Goal: Task Accomplishment & Management: Complete application form

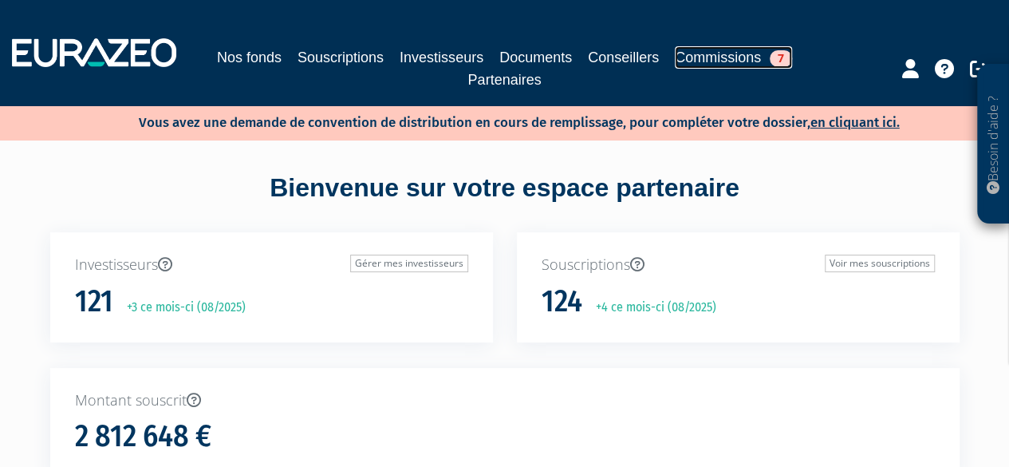
click at [701, 52] on link "Commissions 7" at bounding box center [733, 57] width 117 height 22
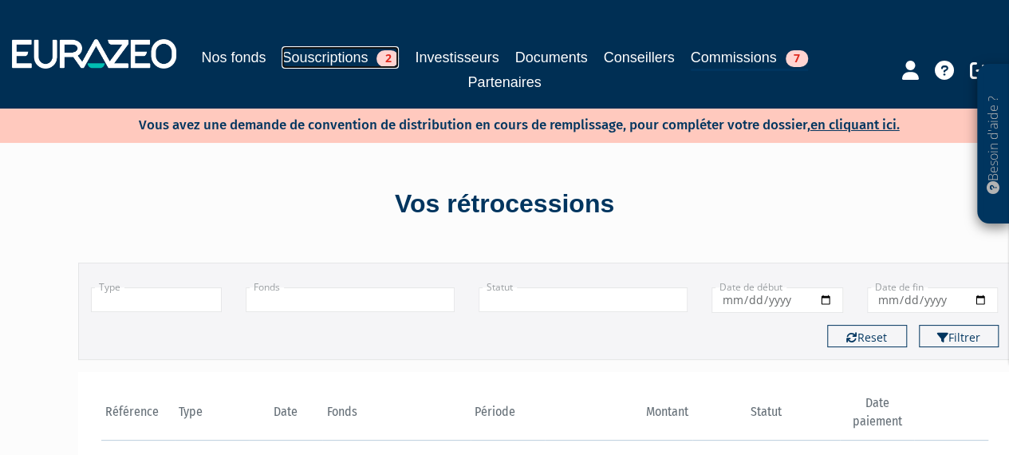
click at [321, 61] on link "Souscriptions 2" at bounding box center [340, 57] width 117 height 22
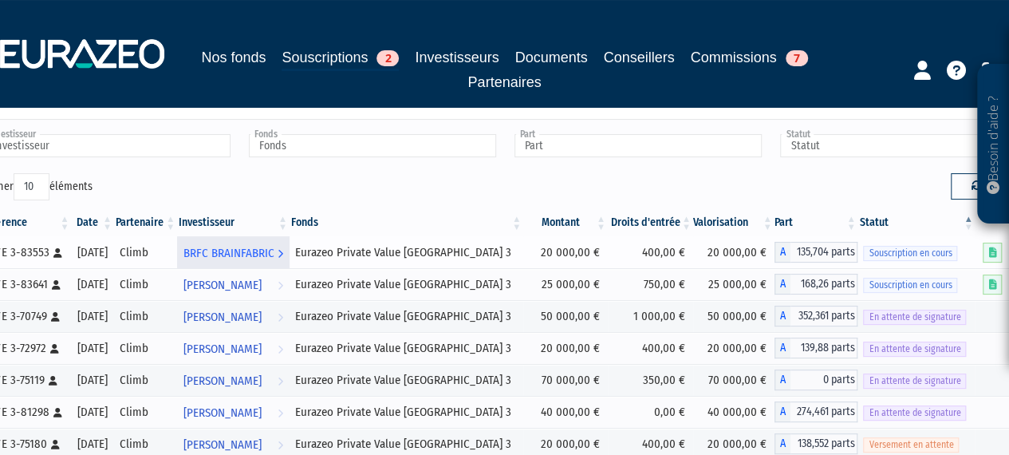
scroll to position [73, 0]
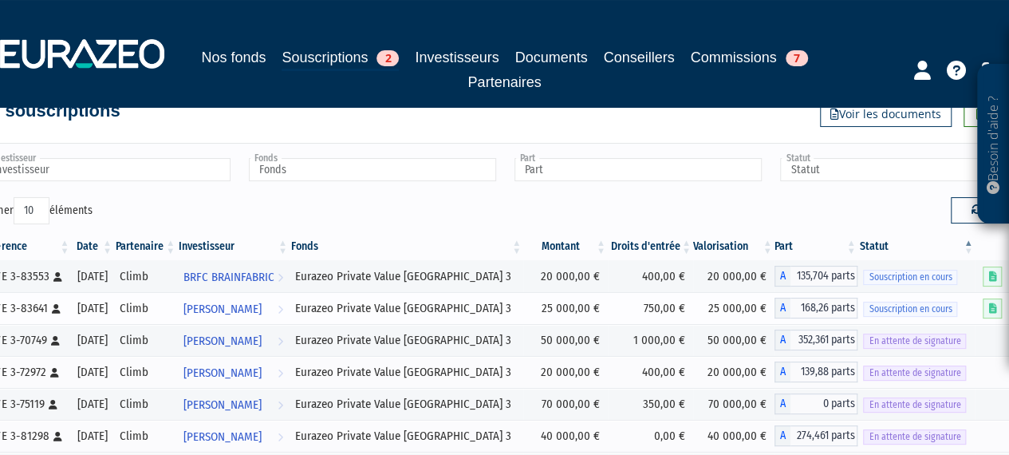
click at [940, 314] on span "Souscription en cours" at bounding box center [910, 309] width 94 height 15
click at [290, 307] on link "SLIM BELAZI Voir l'investisseur" at bounding box center [233, 308] width 112 height 32
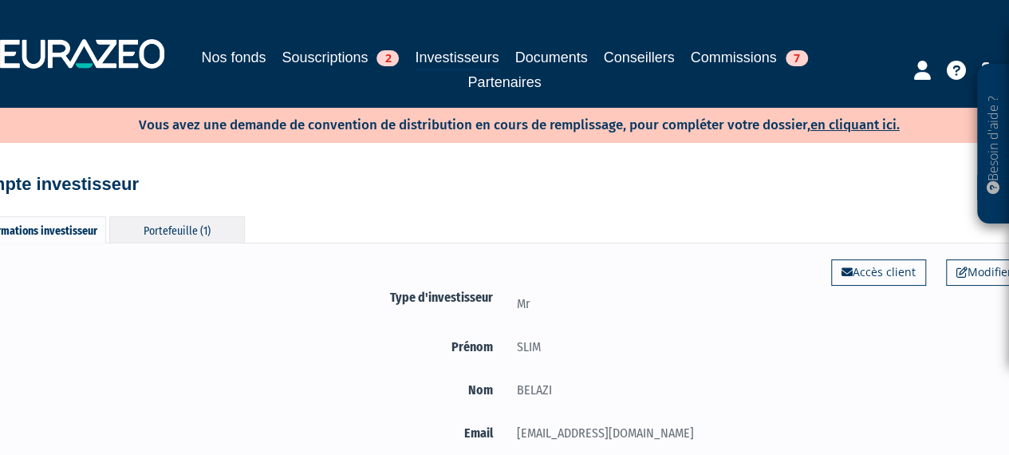
click at [212, 235] on div "Portefeuille (1)" at bounding box center [177, 229] width 136 height 26
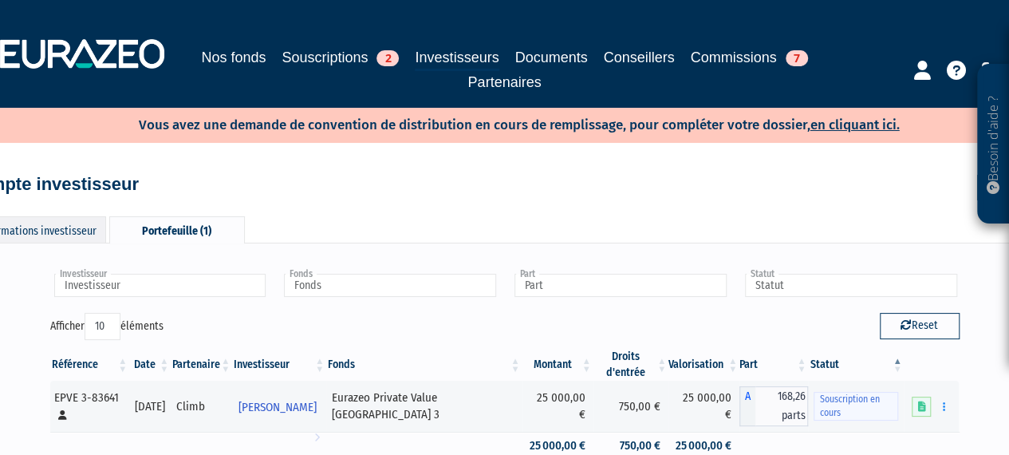
click at [71, 232] on div "Informations investisseur" at bounding box center [38, 229] width 136 height 26
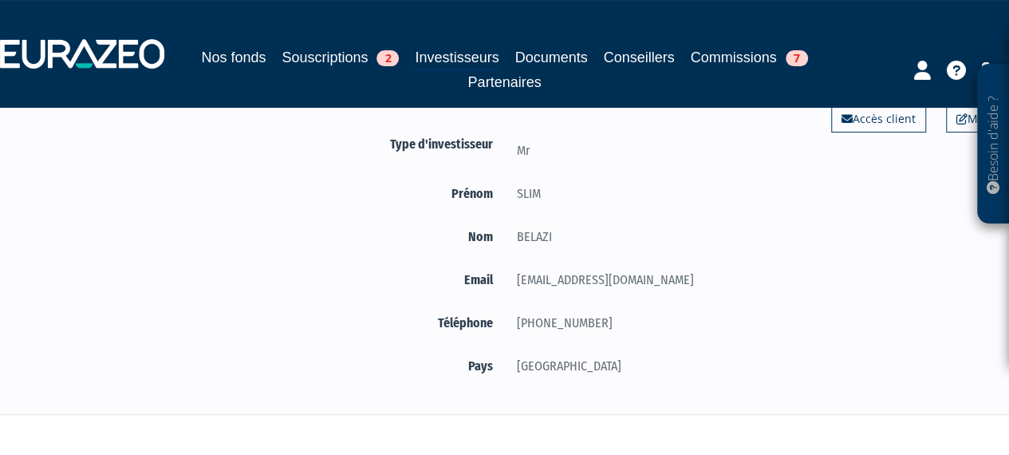
scroll to position [147, 0]
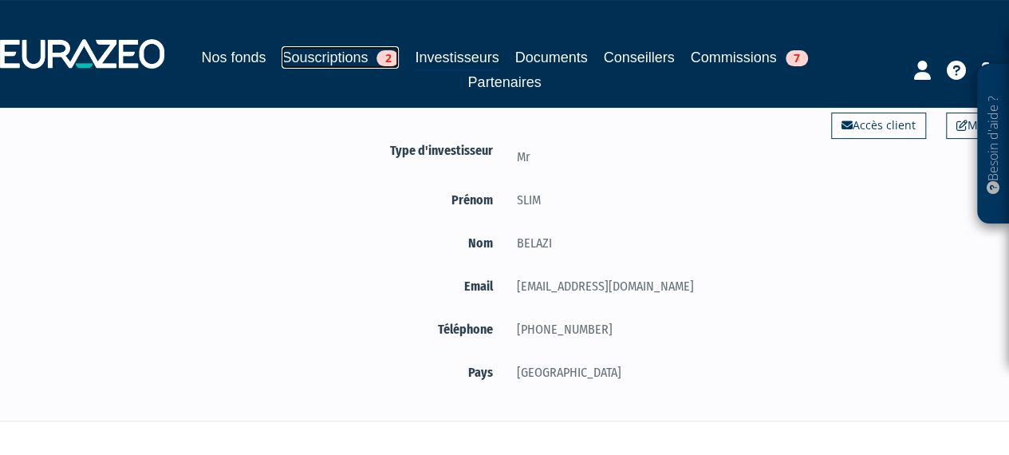
click at [349, 52] on link "Souscriptions 2" at bounding box center [340, 57] width 117 height 22
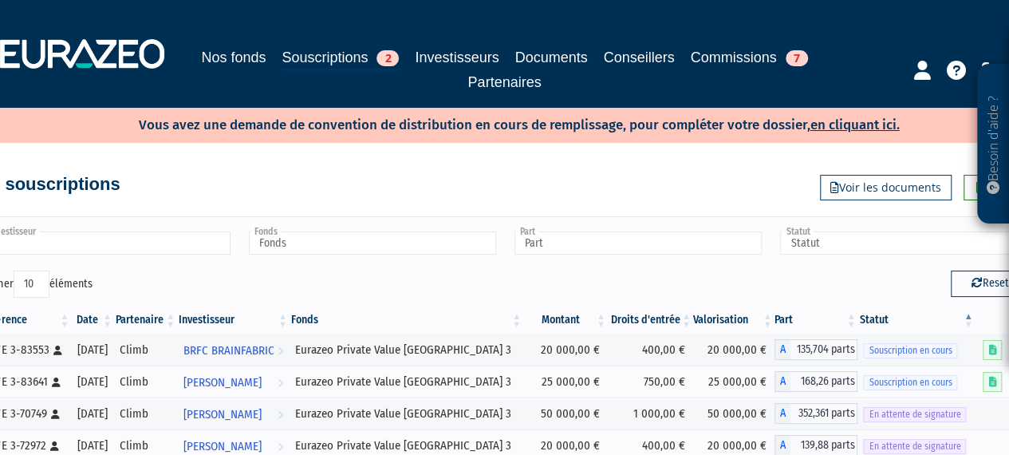
click at [93, 246] on input "text" at bounding box center [106, 242] width 247 height 23
type input "Investisseur"
click at [86, 243] on input "text" at bounding box center [106, 242] width 247 height 23
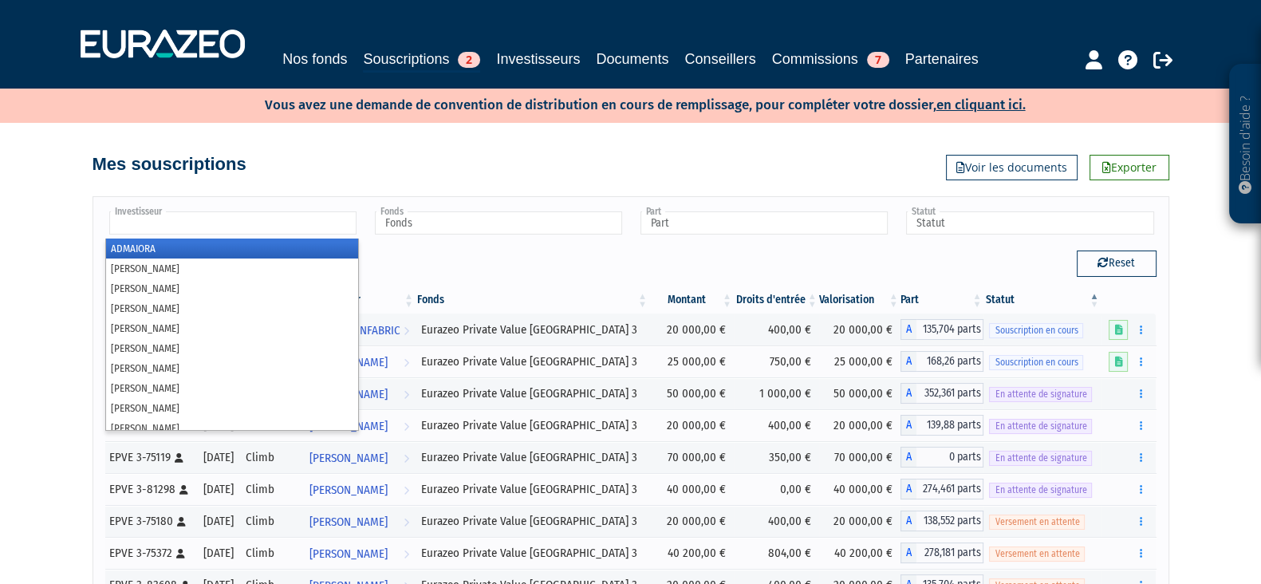
drag, startPoint x: 909, startPoint y: 0, endPoint x: 342, endPoint y: 145, distance: 585.5
click at [352, 139] on div "Mes souscriptions Exporter Voir les documents" at bounding box center [631, 156] width 1077 height 35
type input "Investisseur"
click at [224, 226] on input "text" at bounding box center [232, 222] width 247 height 23
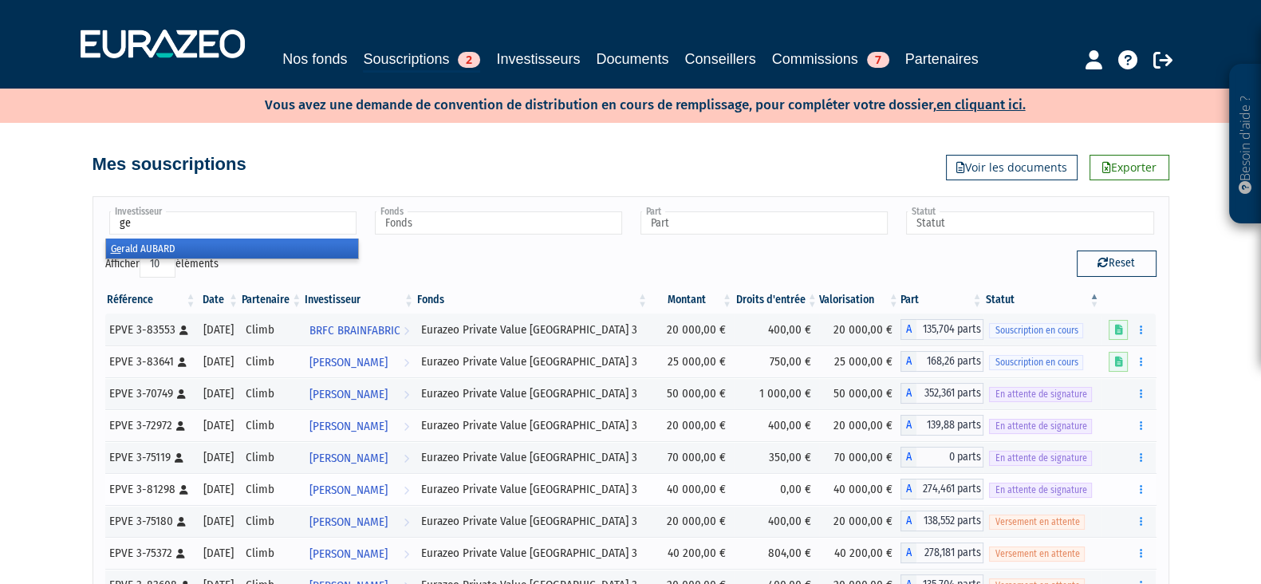
type input "g"
type input "Investisseur"
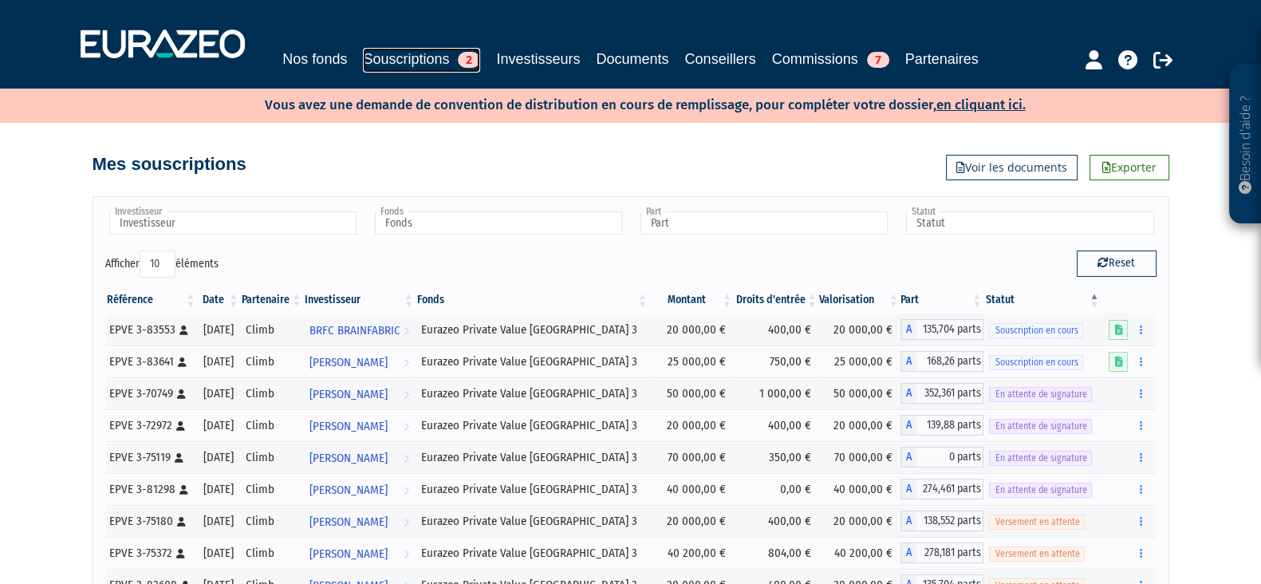
click at [422, 61] on link "Souscriptions 2" at bounding box center [421, 60] width 117 height 25
click at [414, 54] on link "Souscriptions 2" at bounding box center [421, 60] width 117 height 25
click at [528, 52] on link "Investisseurs" at bounding box center [538, 59] width 84 height 22
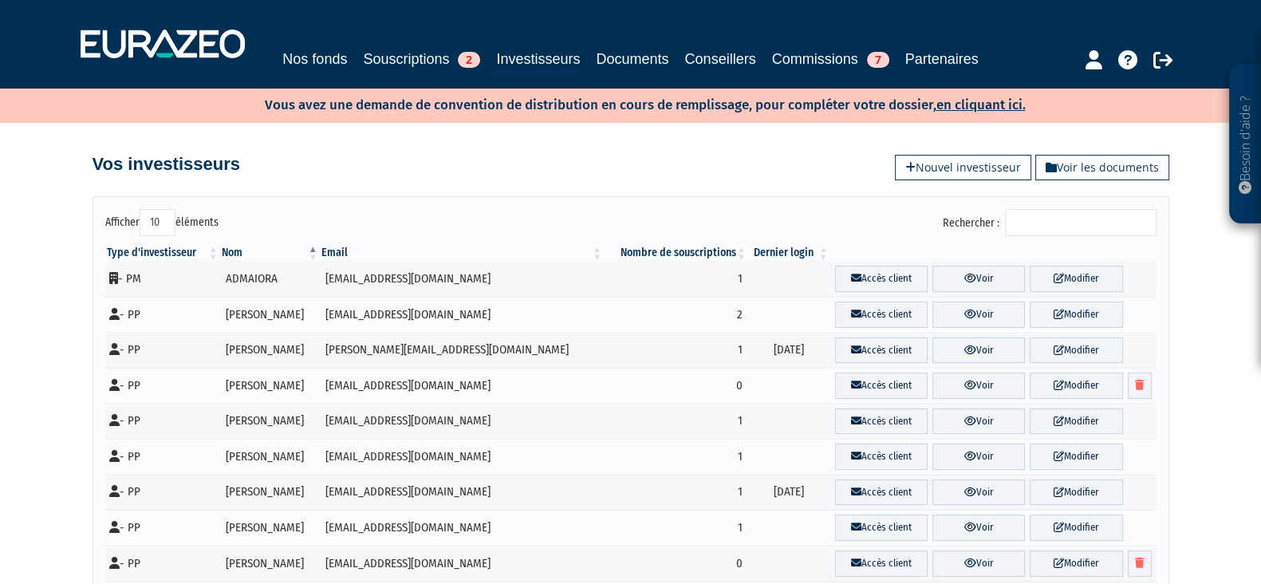
click at [1071, 227] on input "Rechercher :" at bounding box center [1081, 222] width 152 height 27
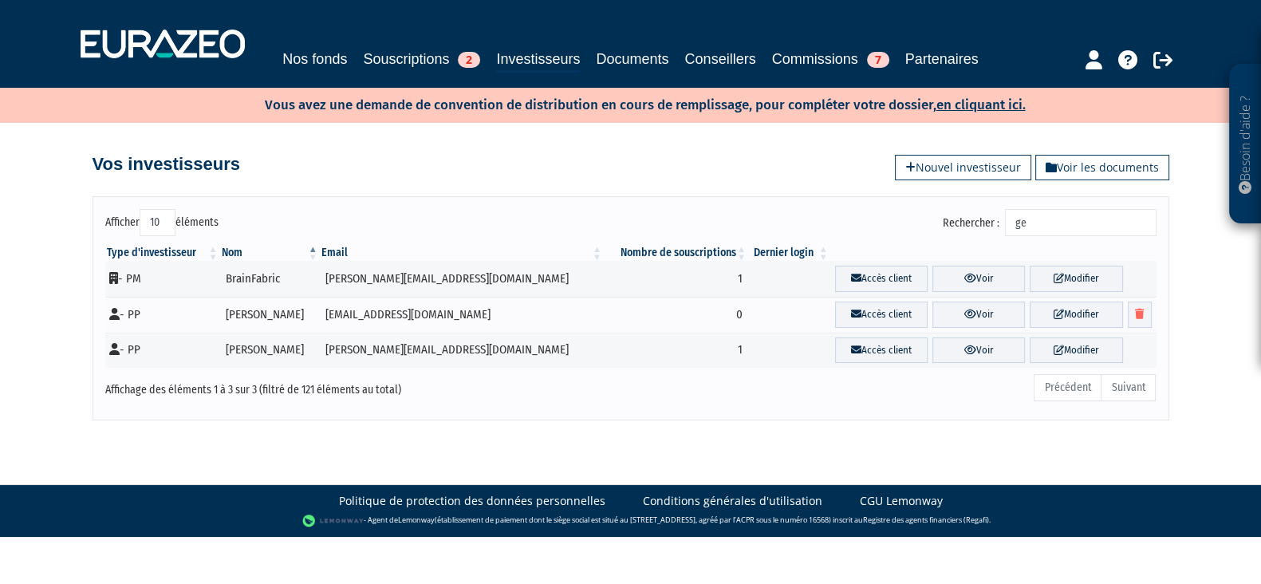
type input "g"
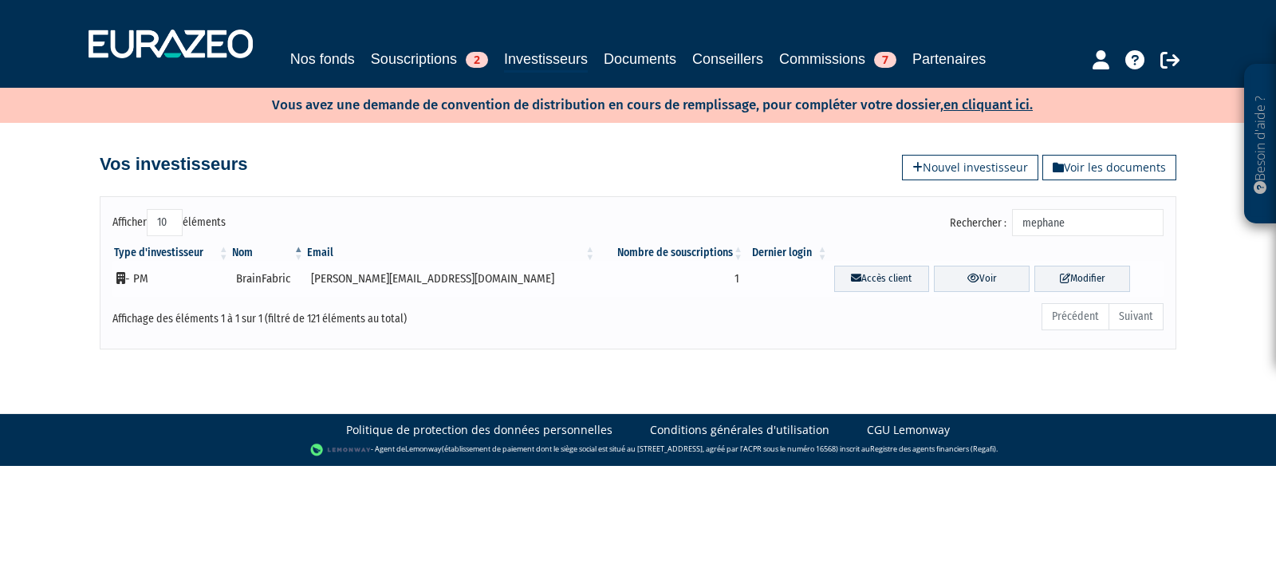
type input "mephane"
click at [271, 279] on td "BrainFabric" at bounding box center [268, 279] width 75 height 36
click at [132, 280] on td "- PM" at bounding box center [171, 279] width 118 height 36
click at [983, 271] on link "Voir" at bounding box center [982, 279] width 96 height 26
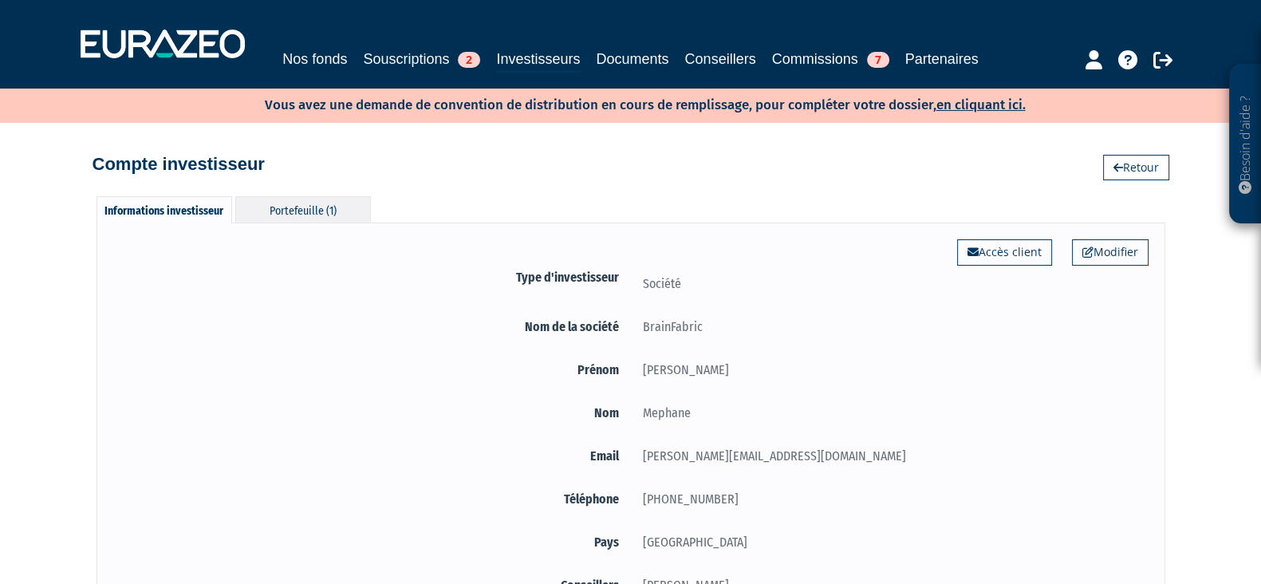
click at [343, 203] on div "Portefeuille (1)" at bounding box center [303, 209] width 136 height 26
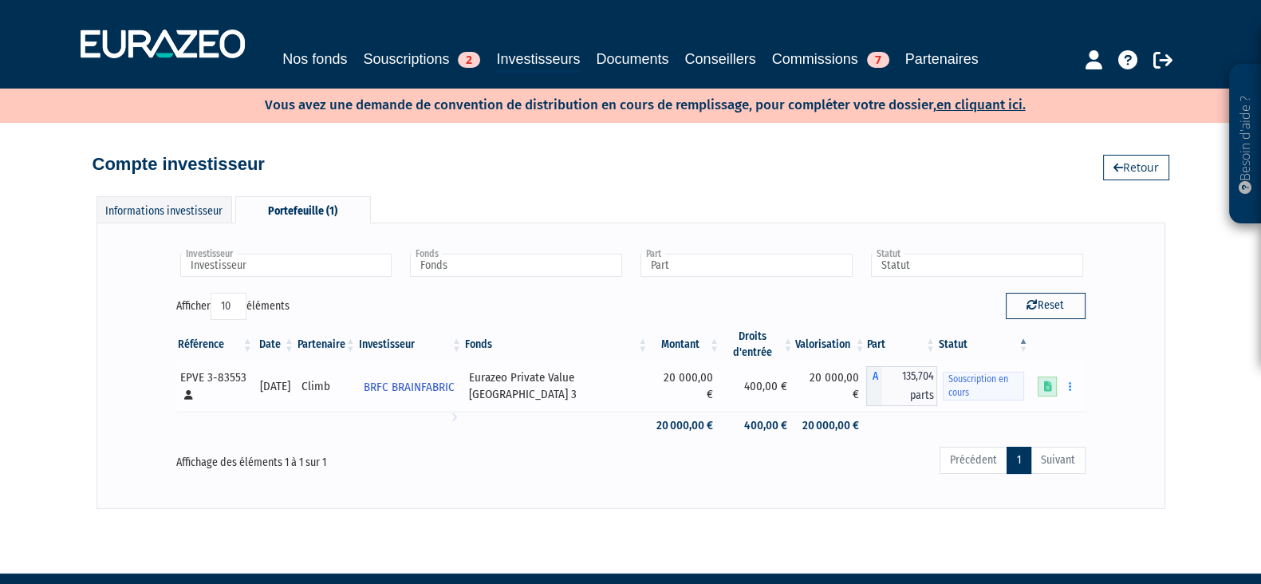
click at [1043, 389] on icon at bounding box center [1047, 386] width 8 height 10
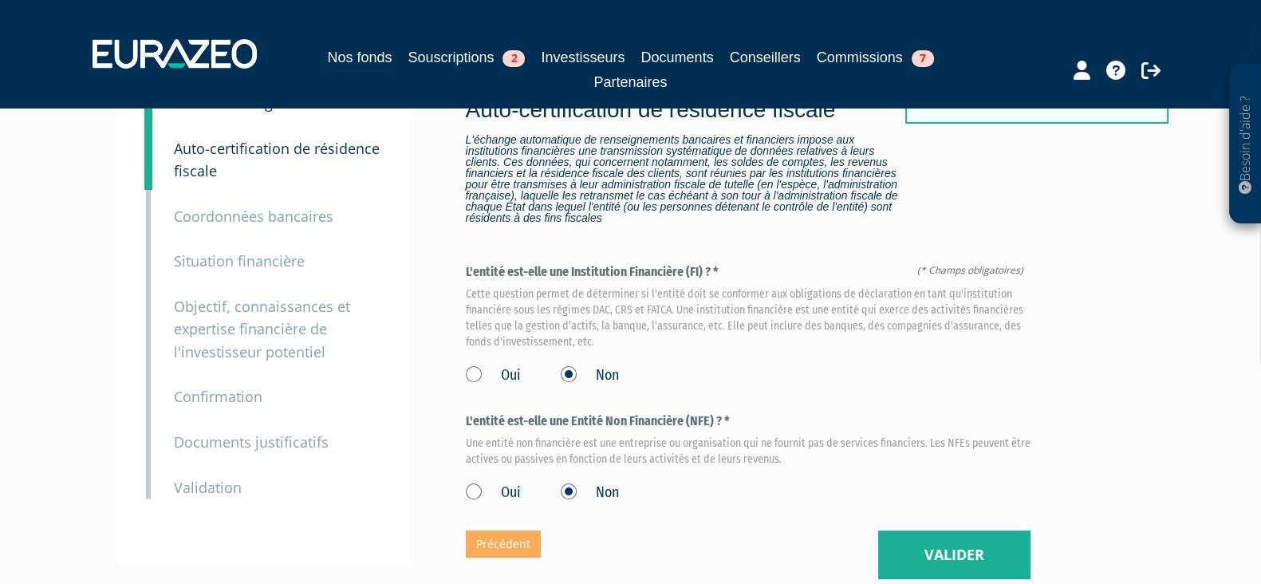
scroll to position [311, 0]
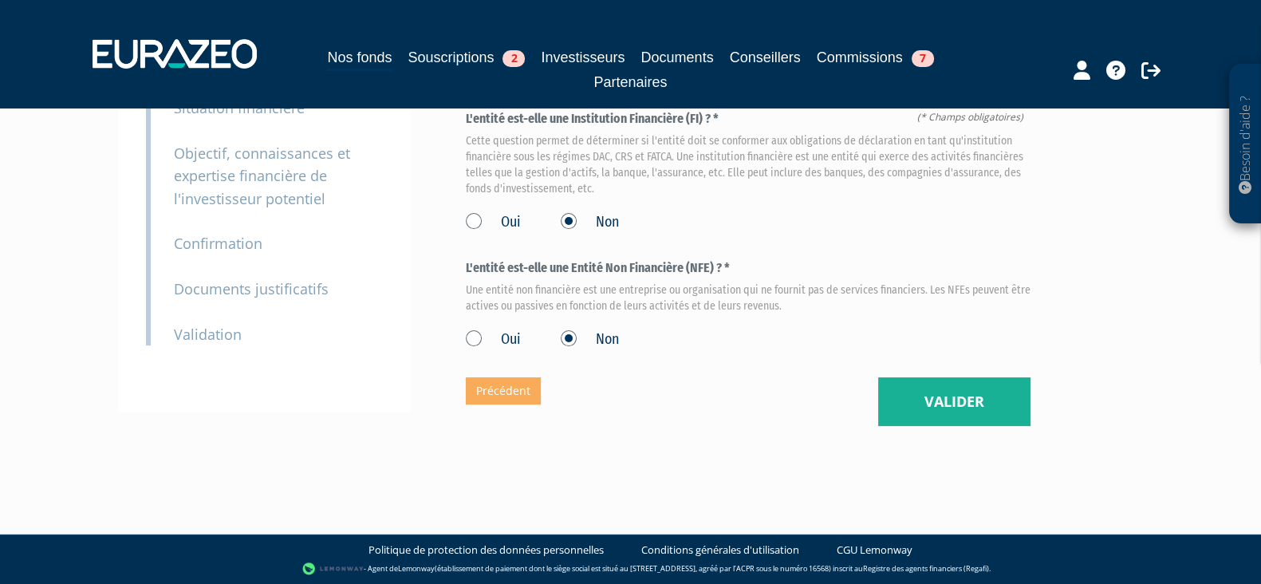
click at [985, 431] on div "Envoyer à l'investisseur 1 Informations générales 2 Auto-certification de résid…" at bounding box center [631, 149] width 1002 height 634
click at [977, 407] on button "Valider" at bounding box center [954, 401] width 152 height 49
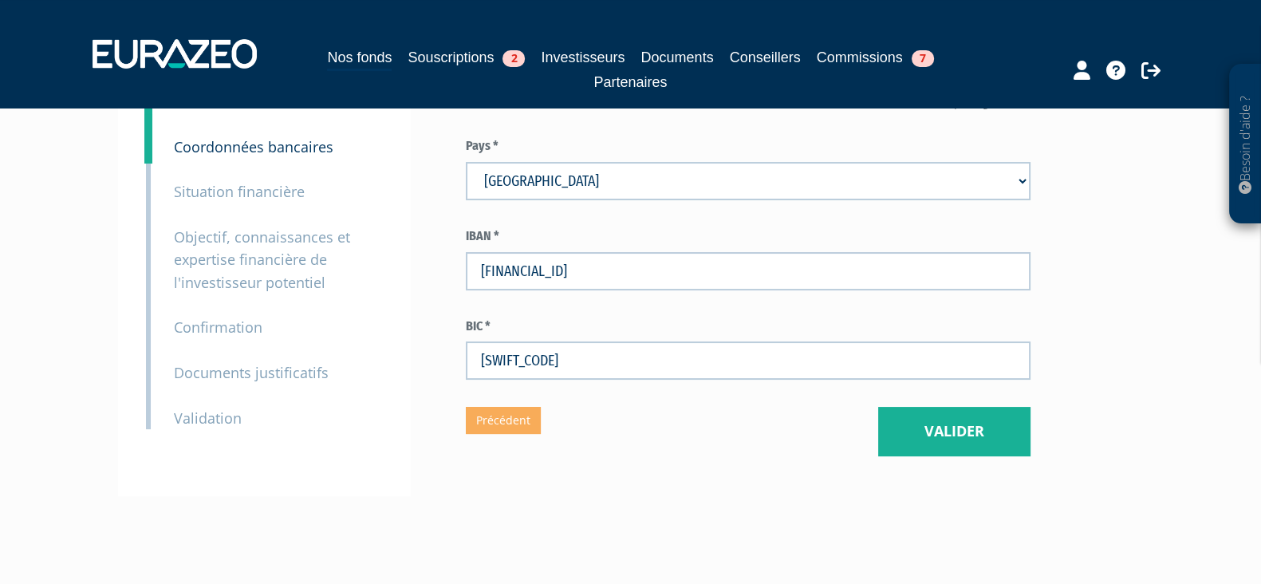
scroll to position [311, 0]
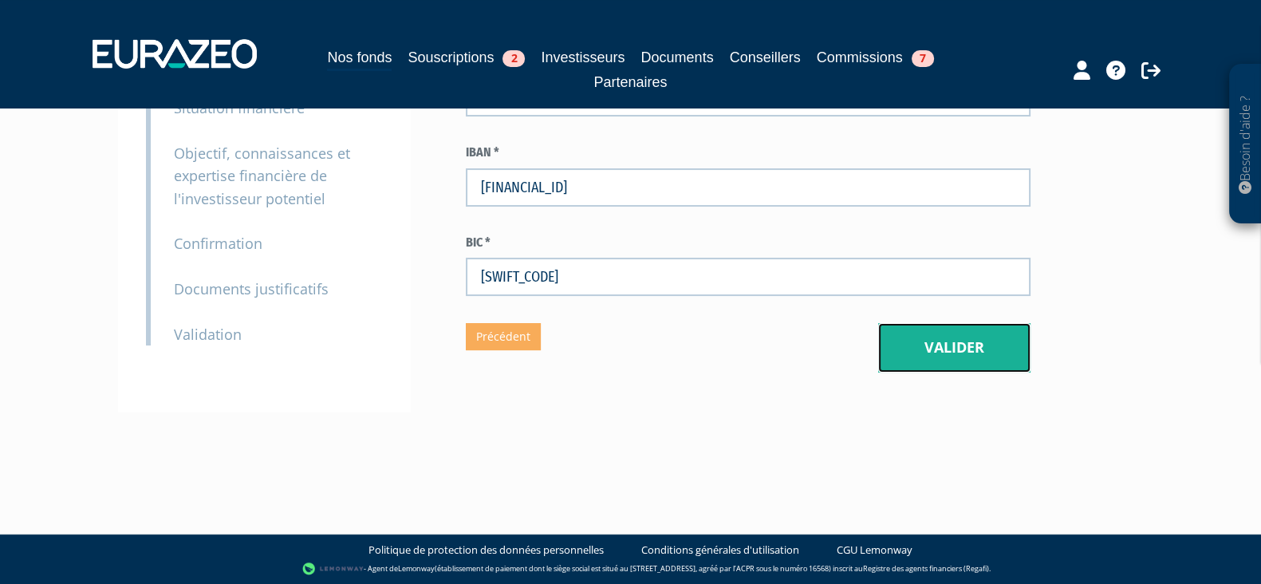
click at [906, 354] on button "Valider" at bounding box center [954, 347] width 152 height 49
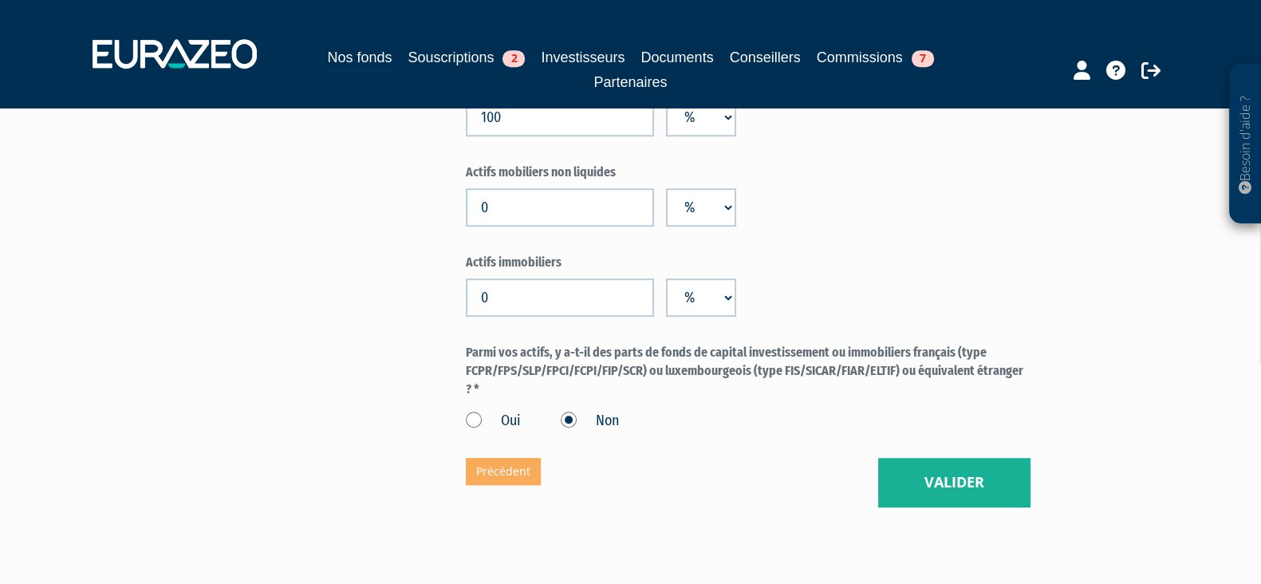
scroll to position [1381, 0]
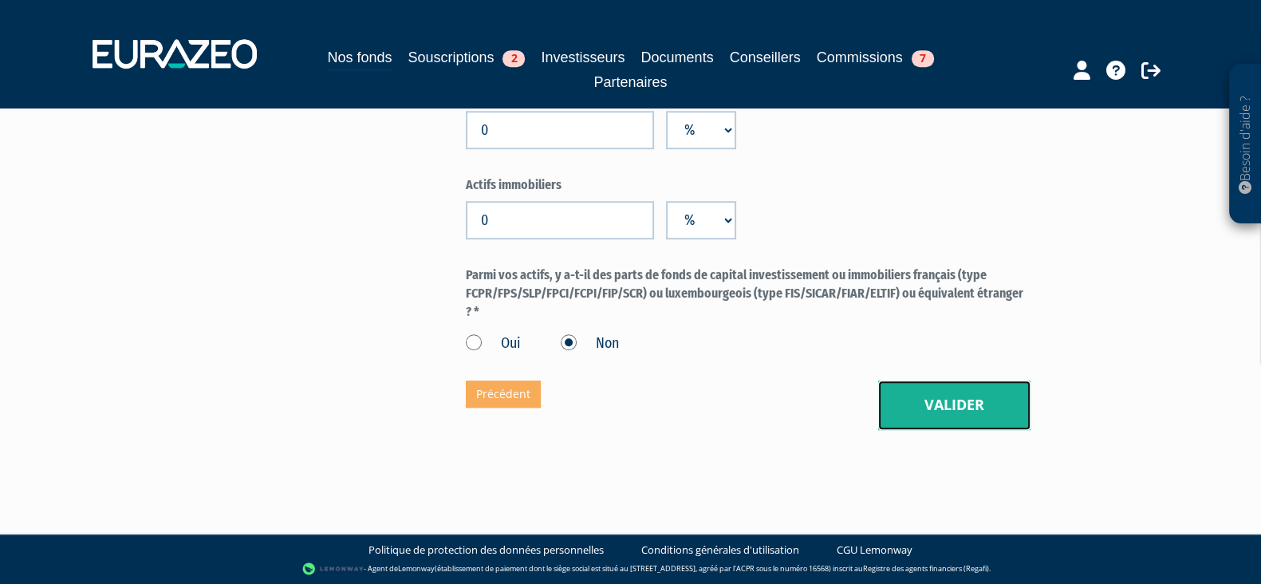
click at [941, 396] on button "Valider" at bounding box center [954, 405] width 152 height 49
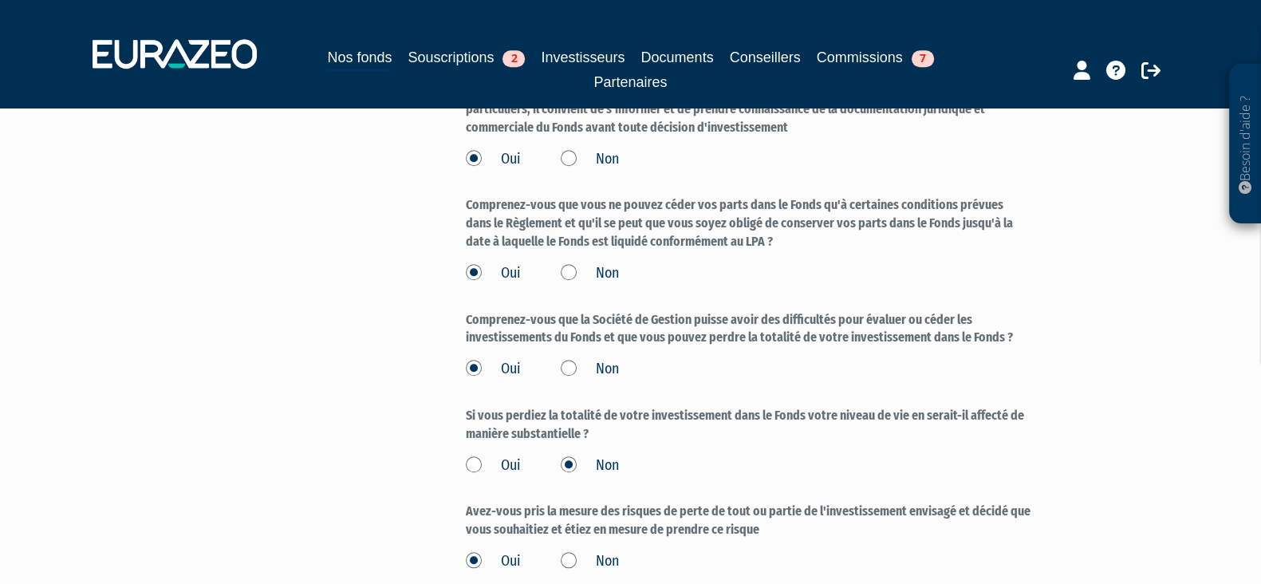
scroll to position [2183, 0]
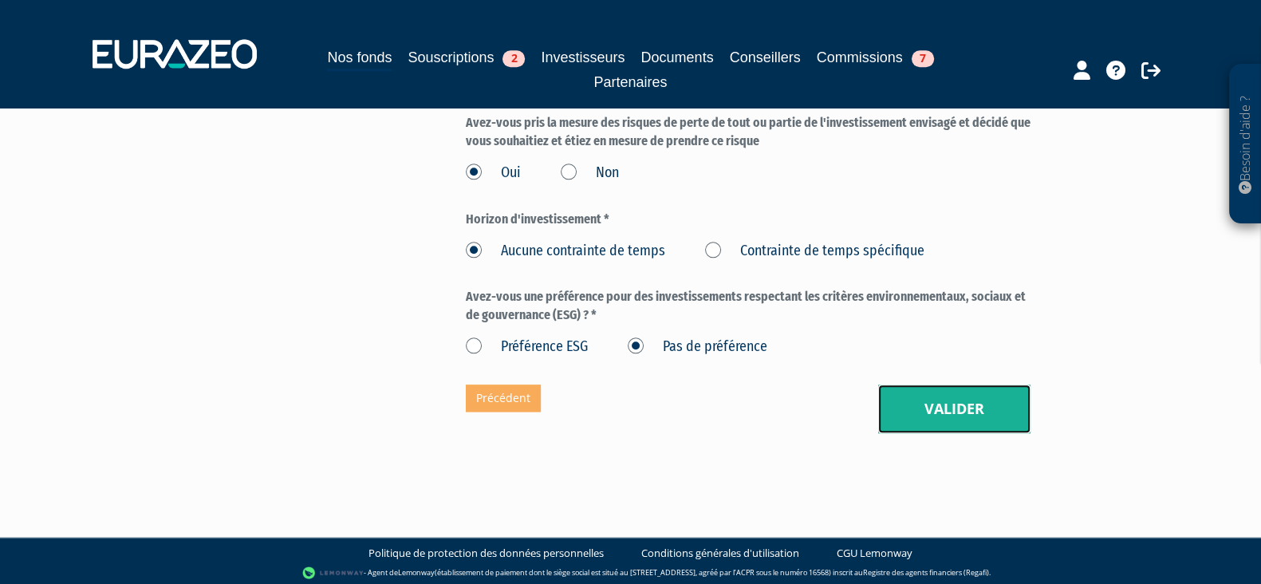
click at [909, 385] on button "Valider" at bounding box center [954, 409] width 152 height 49
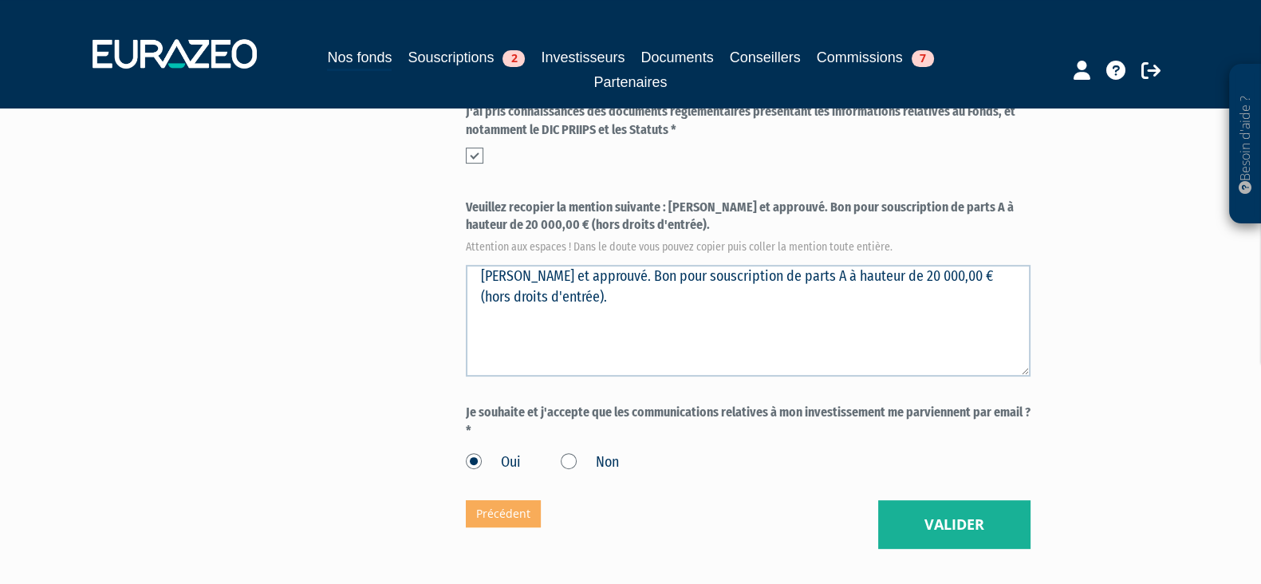
scroll to position [817, 0]
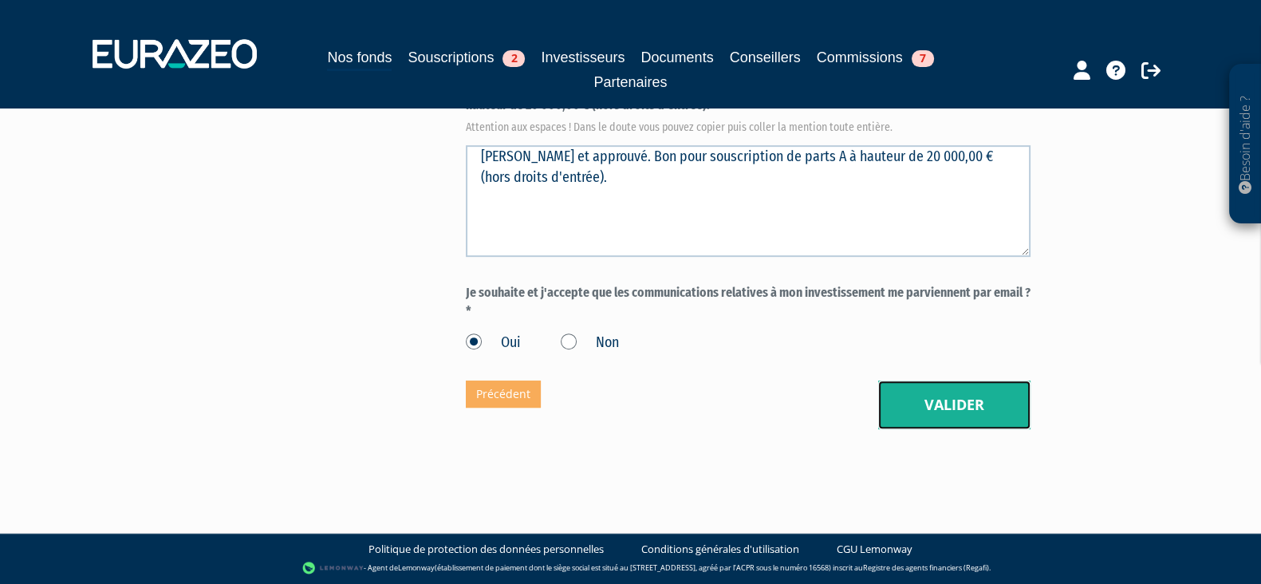
click at [893, 400] on button "Valider" at bounding box center [954, 405] width 152 height 49
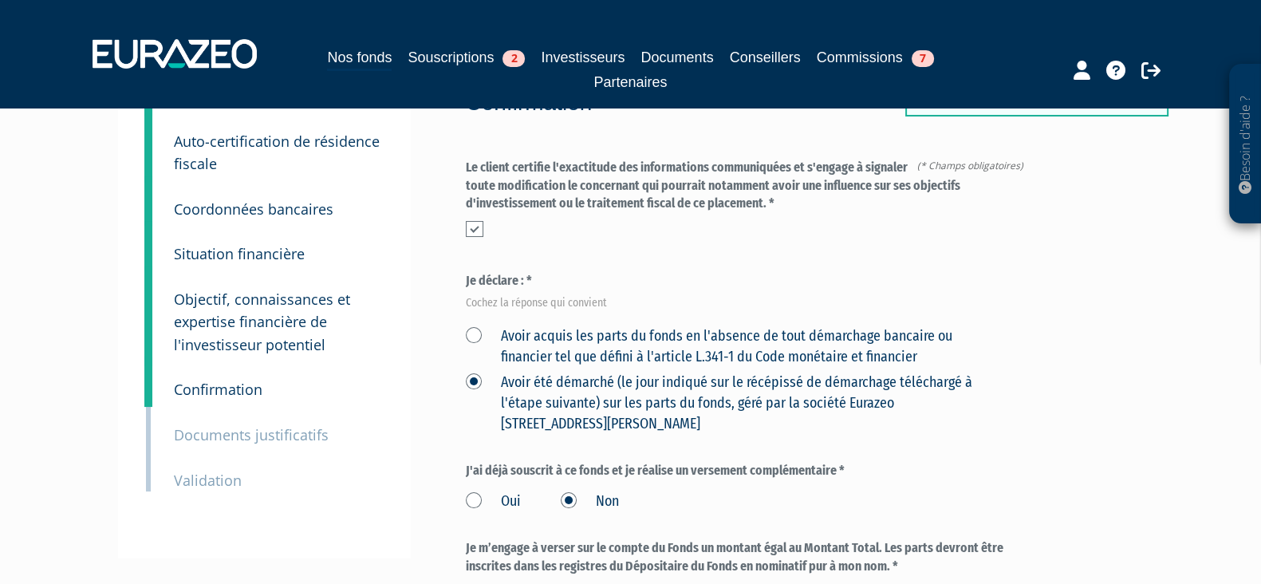
scroll to position [119, 0]
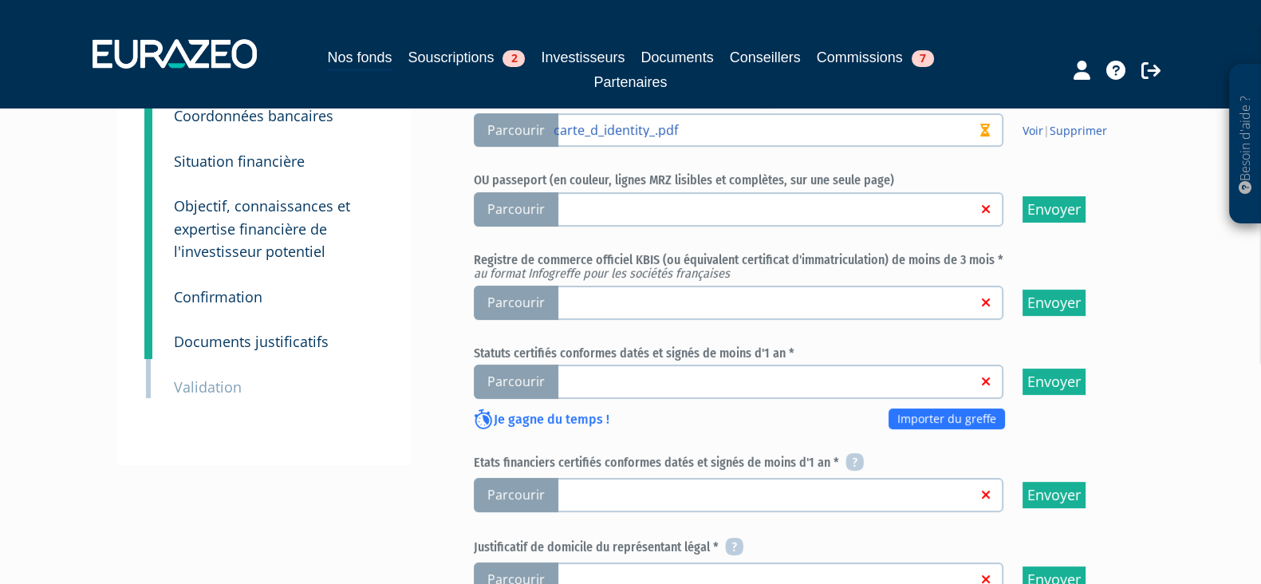
scroll to position [299, 0]
click at [1028, 133] on link "Voir" at bounding box center [1033, 129] width 21 height 15
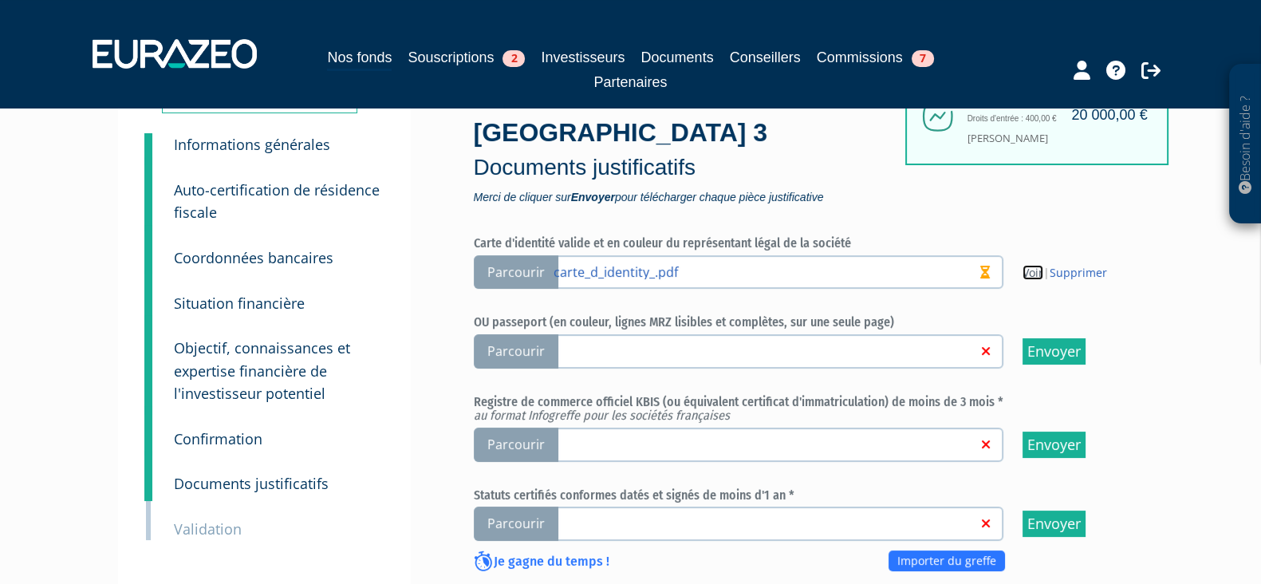
scroll to position [199, 0]
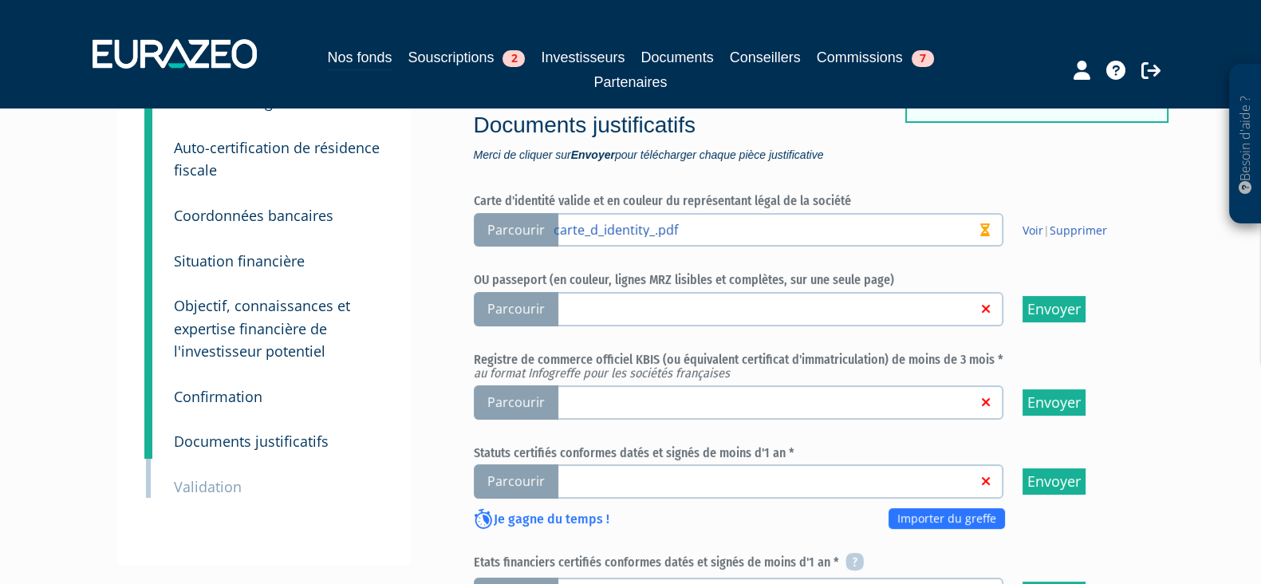
click at [728, 393] on link at bounding box center [766, 401] width 424 height 16
click at [0, 0] on input "Parcourir" at bounding box center [0, 0] width 0 height 0
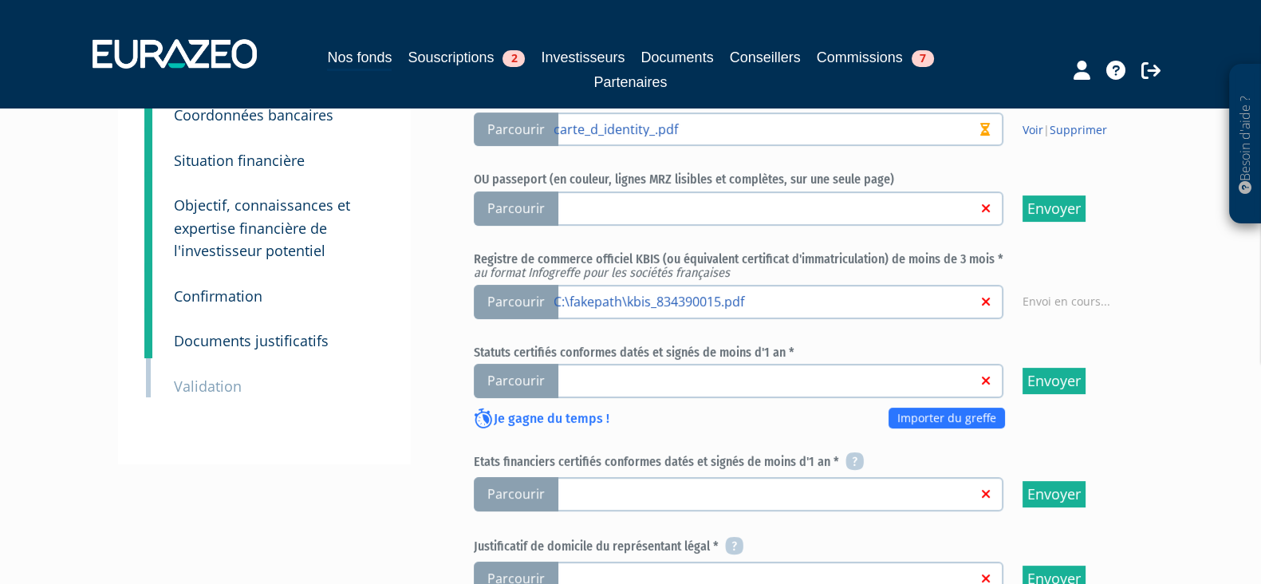
scroll to position [337, 0]
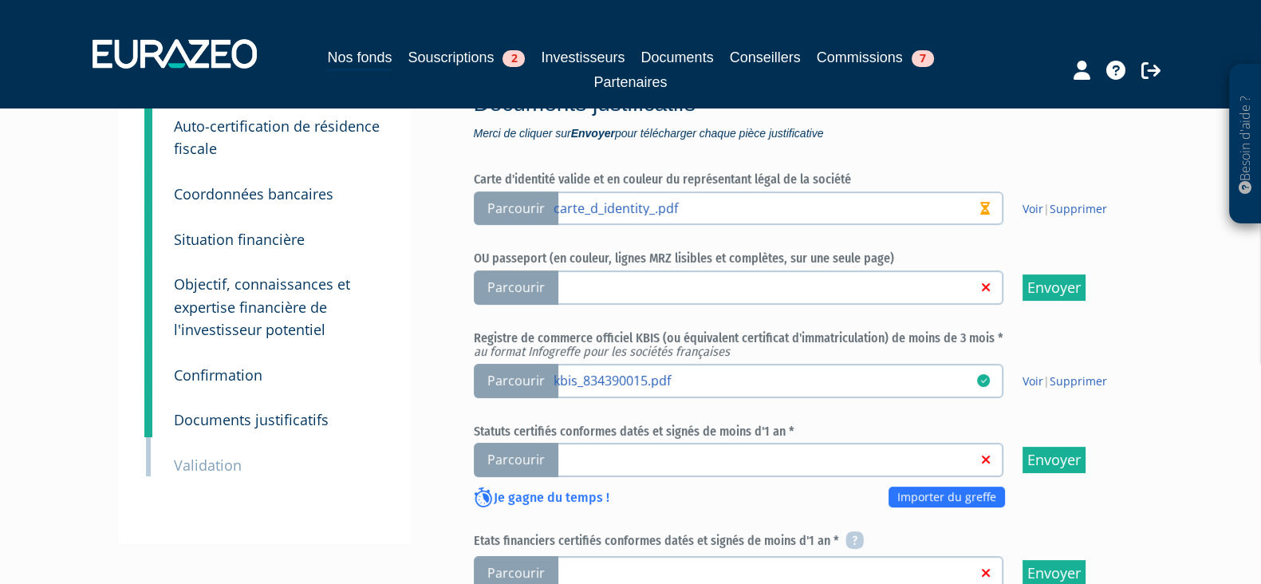
scroll to position [398, 0]
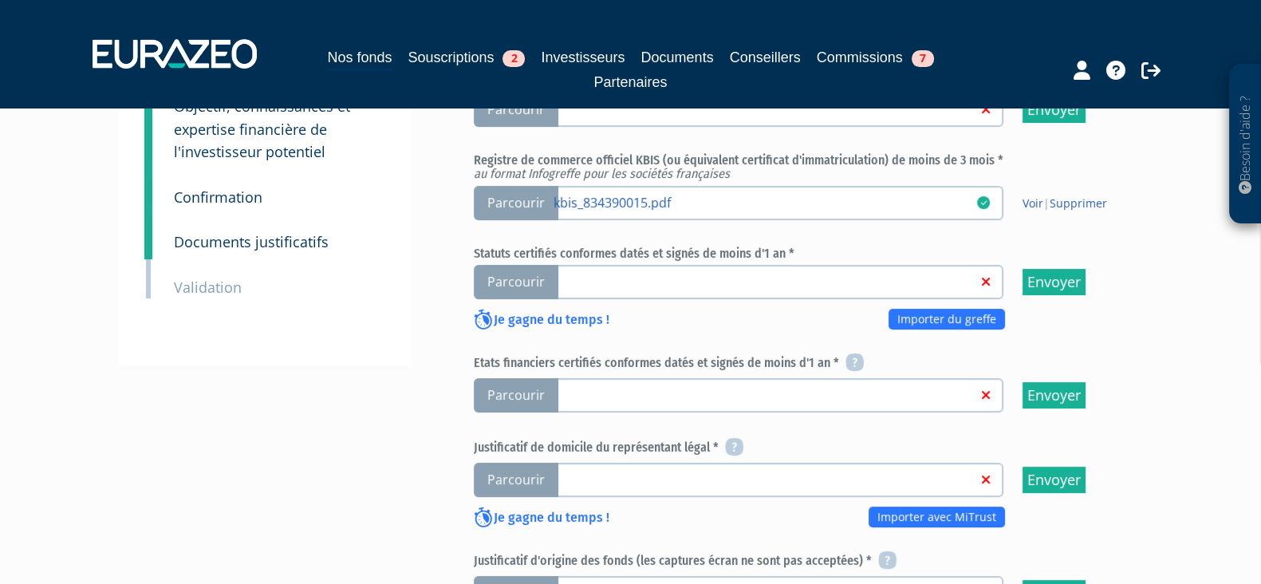
click at [522, 272] on span "Parcourir" at bounding box center [516, 282] width 85 height 34
click at [0, 0] on input "Parcourir" at bounding box center [0, 0] width 0 height 0
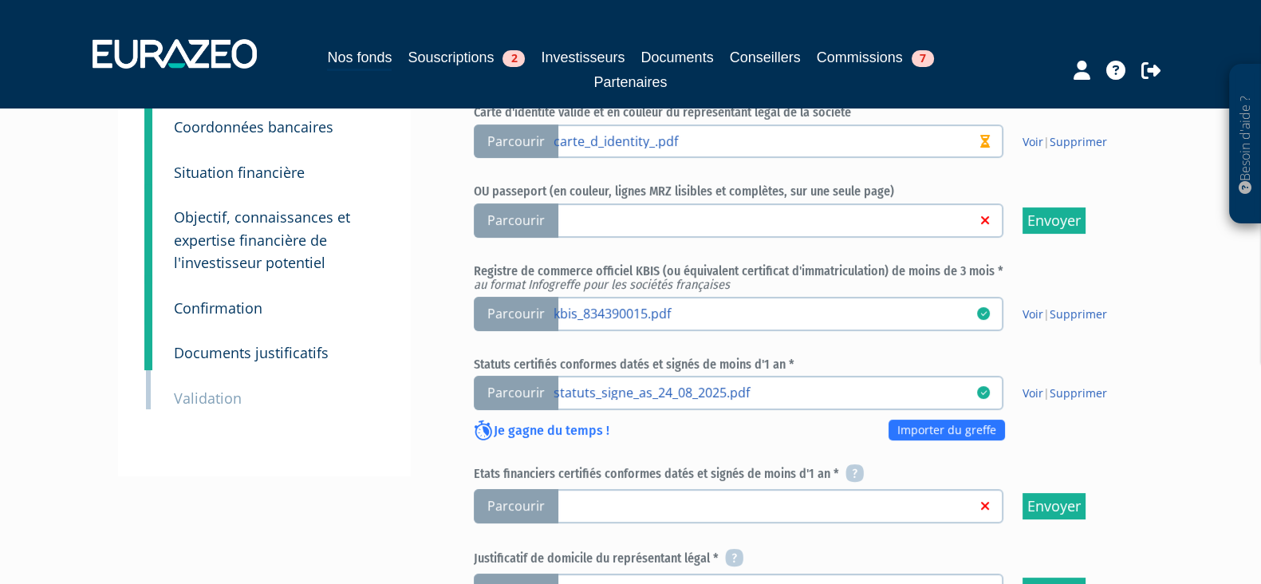
scroll to position [499, 0]
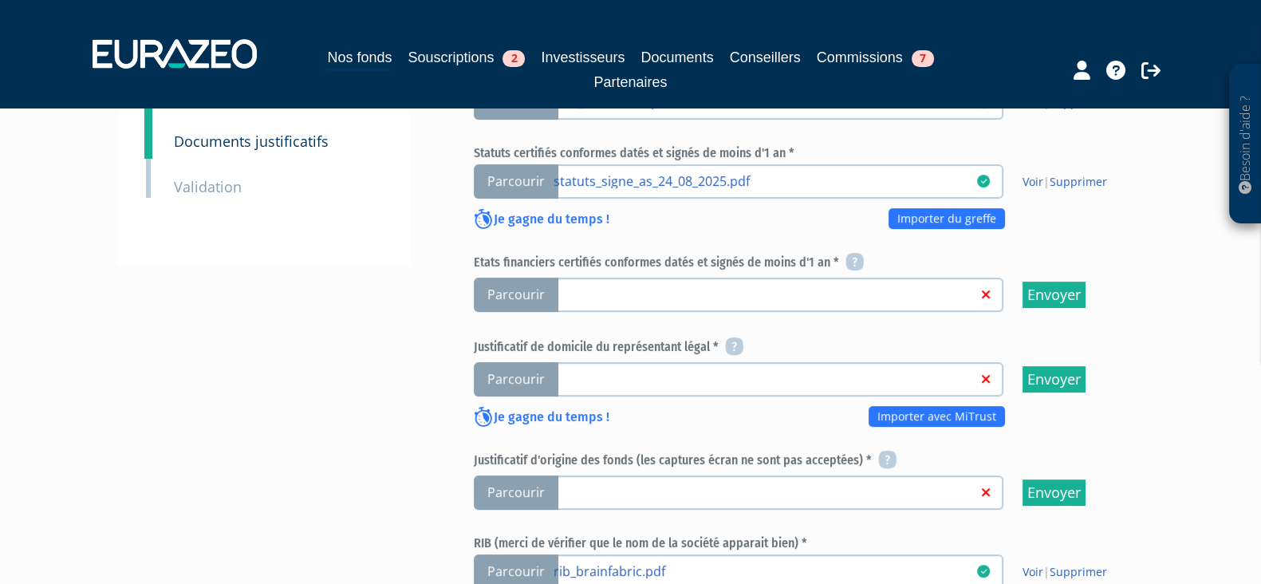
click at [676, 294] on link at bounding box center [766, 294] width 424 height 16
click at [0, 0] on input "Parcourir" at bounding box center [0, 0] width 0 height 0
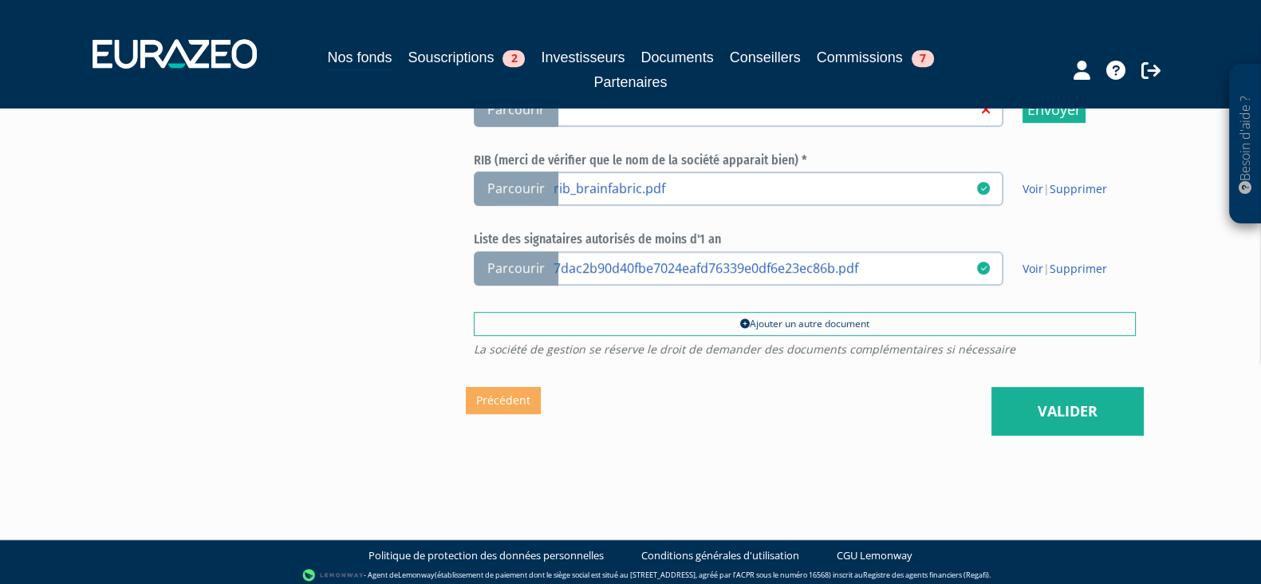
scroll to position [483, 0]
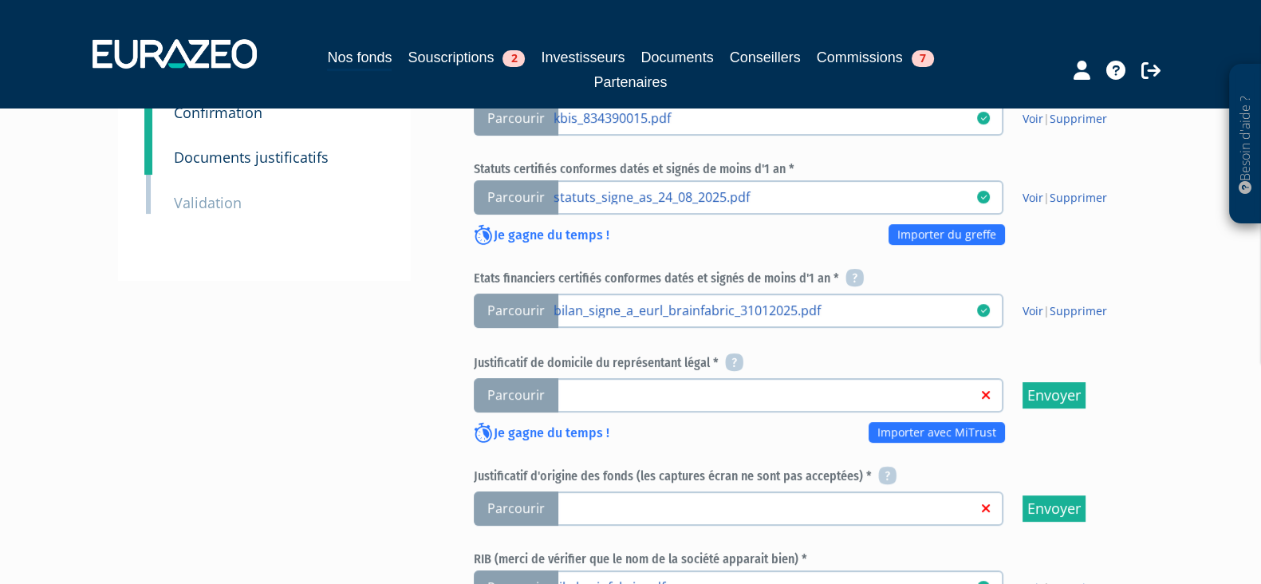
click at [550, 393] on span "Parcourir" at bounding box center [516, 395] width 85 height 34
click at [0, 0] on input "Parcourir" at bounding box center [0, 0] width 0 height 0
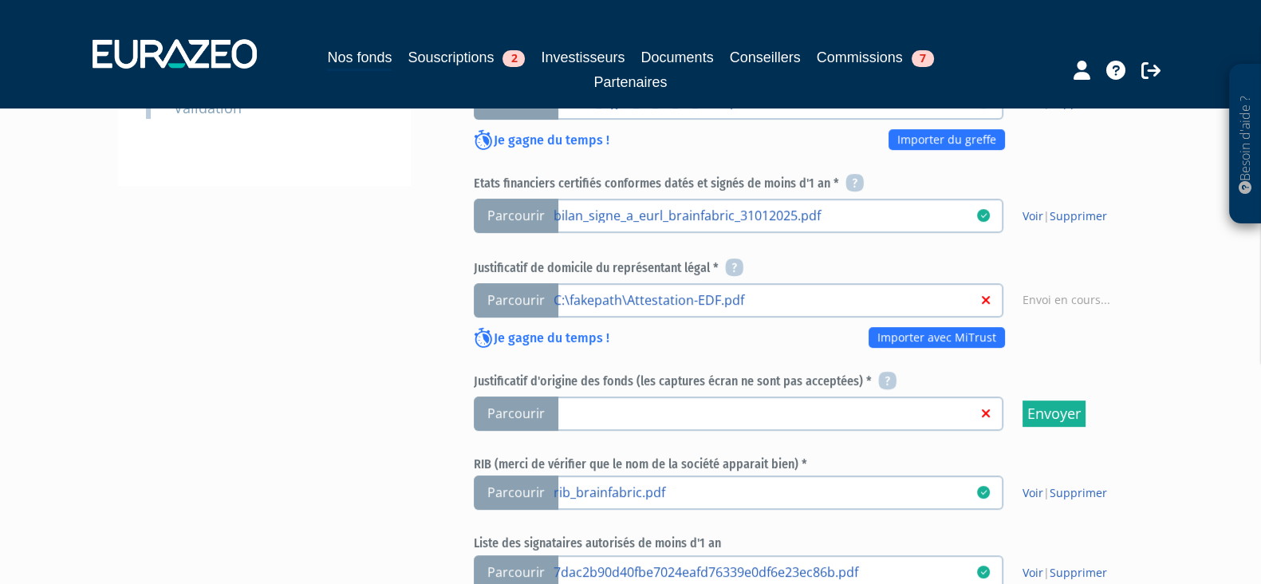
scroll to position [682, 0]
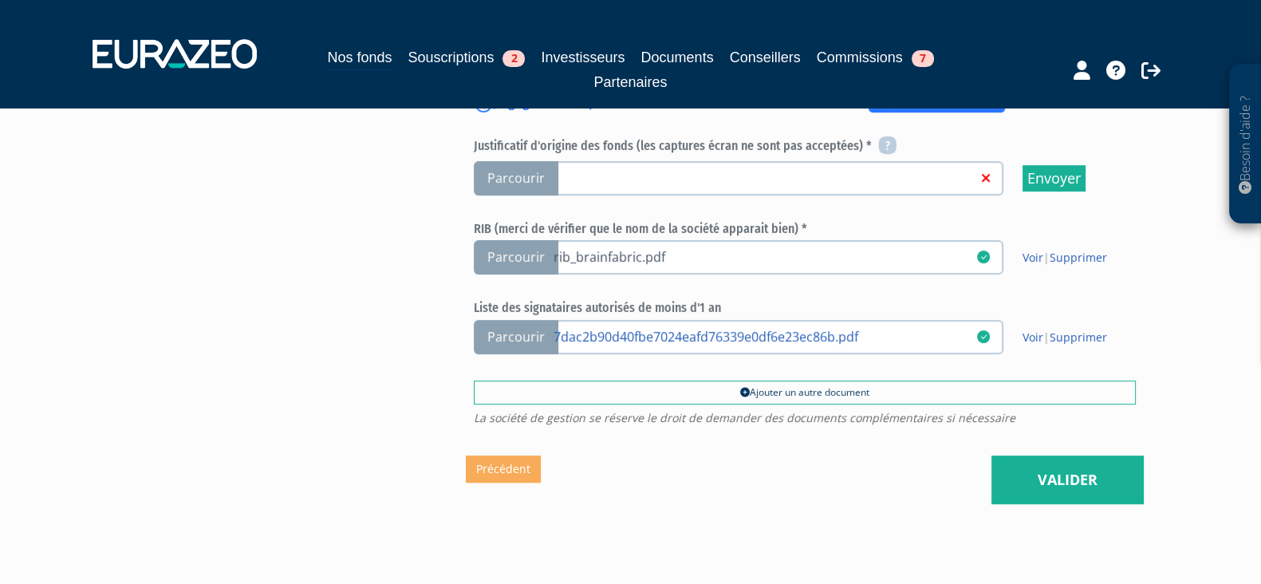
scroll to position [782, 0]
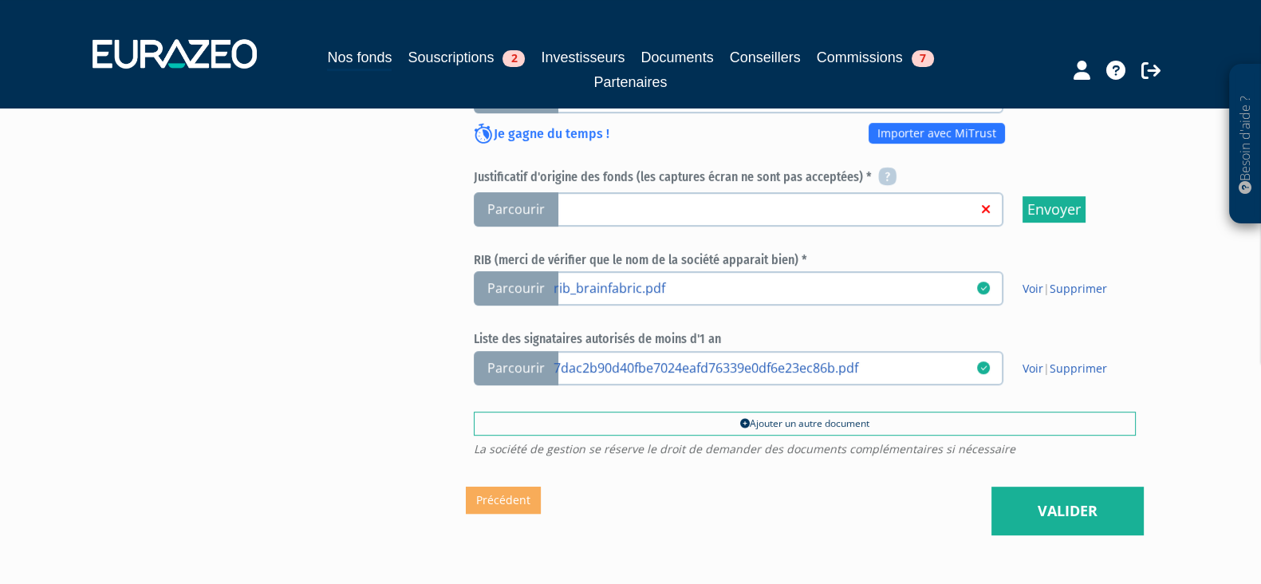
click at [590, 193] on label "Parcourir" at bounding box center [739, 209] width 530 height 34
click at [0, 0] on input "Parcourir" at bounding box center [0, 0] width 0 height 0
click at [649, 179] on h6 "Justificatif d'origine des fonds (les captures écran ne sont pas acceptées) *" at bounding box center [805, 177] width 662 height 19
click at [657, 201] on link at bounding box center [766, 208] width 424 height 16
click at [0, 0] on input "Parcourir" at bounding box center [0, 0] width 0 height 0
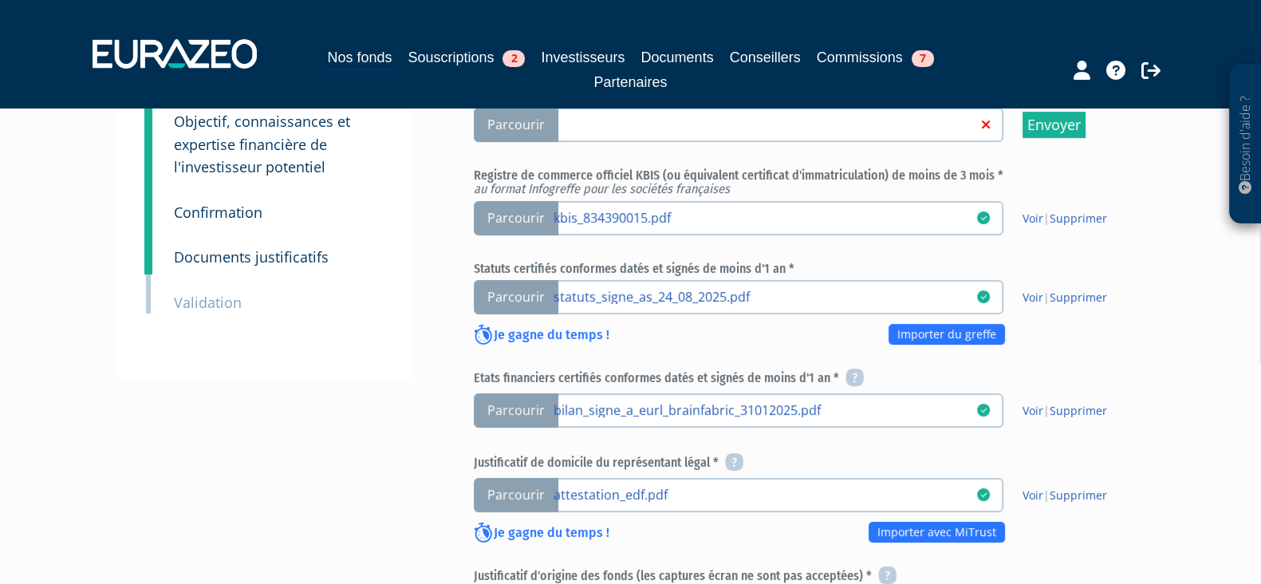
scroll to position [882, 0]
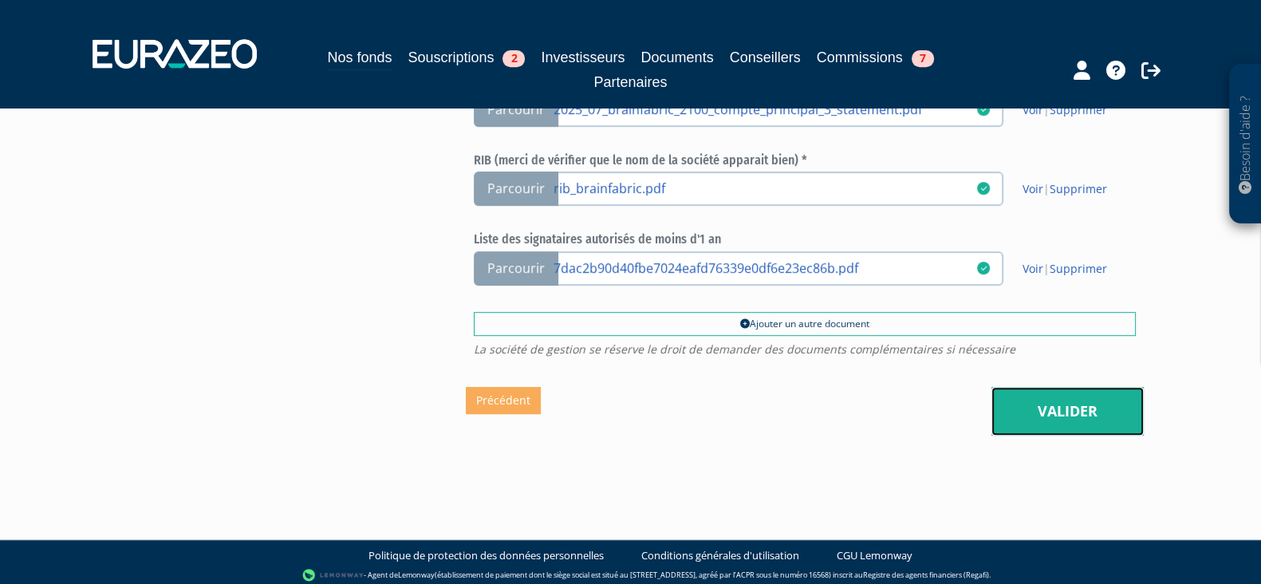
click at [1041, 411] on link "Valider" at bounding box center [1068, 411] width 152 height 49
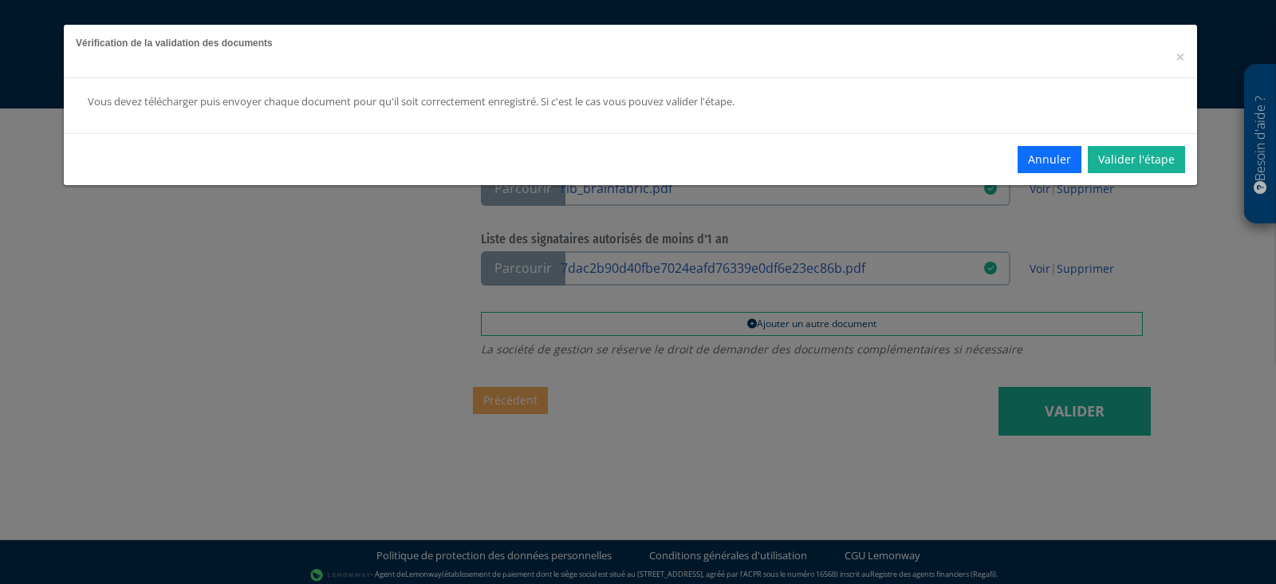
click at [1187, 57] on div "Vérification de la validation des documents ×" at bounding box center [631, 51] width 1134 height 53
click at [1183, 57] on span "×" at bounding box center [1181, 56] width 10 height 22
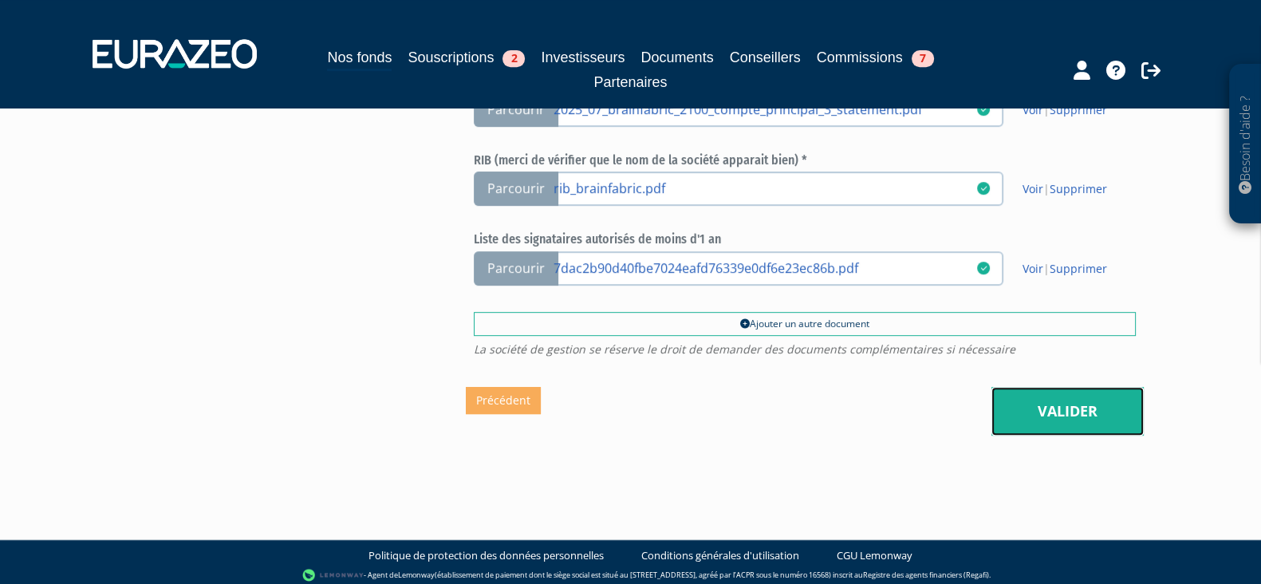
click at [1050, 408] on link "Valider" at bounding box center [1068, 411] width 152 height 49
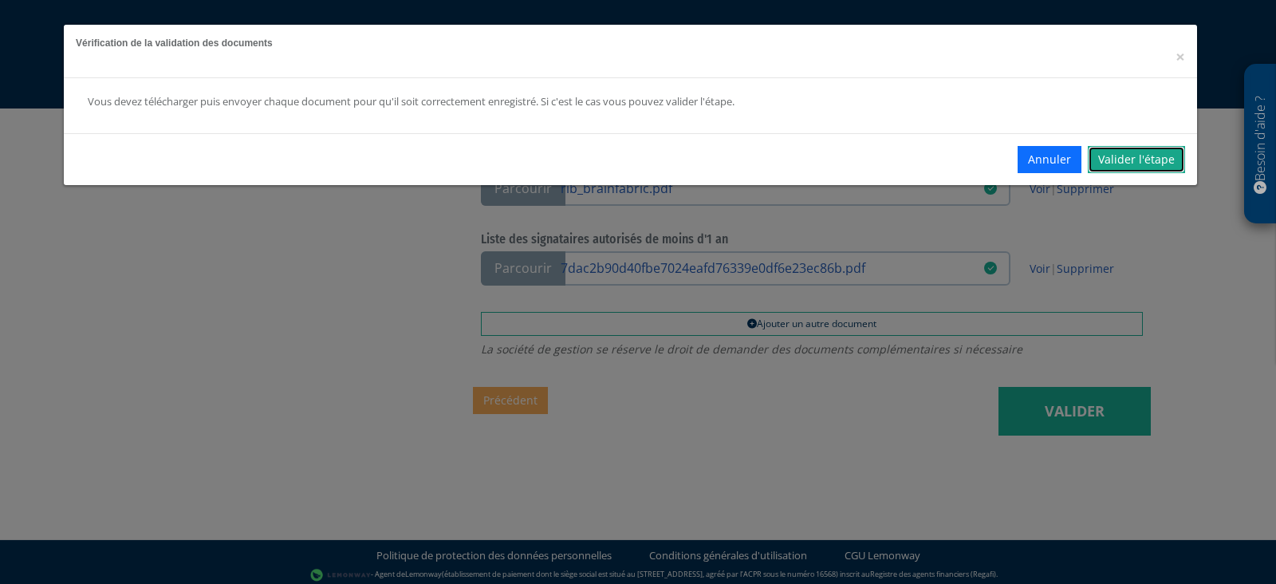
click at [1132, 155] on link "Valider l'étape" at bounding box center [1136, 159] width 97 height 27
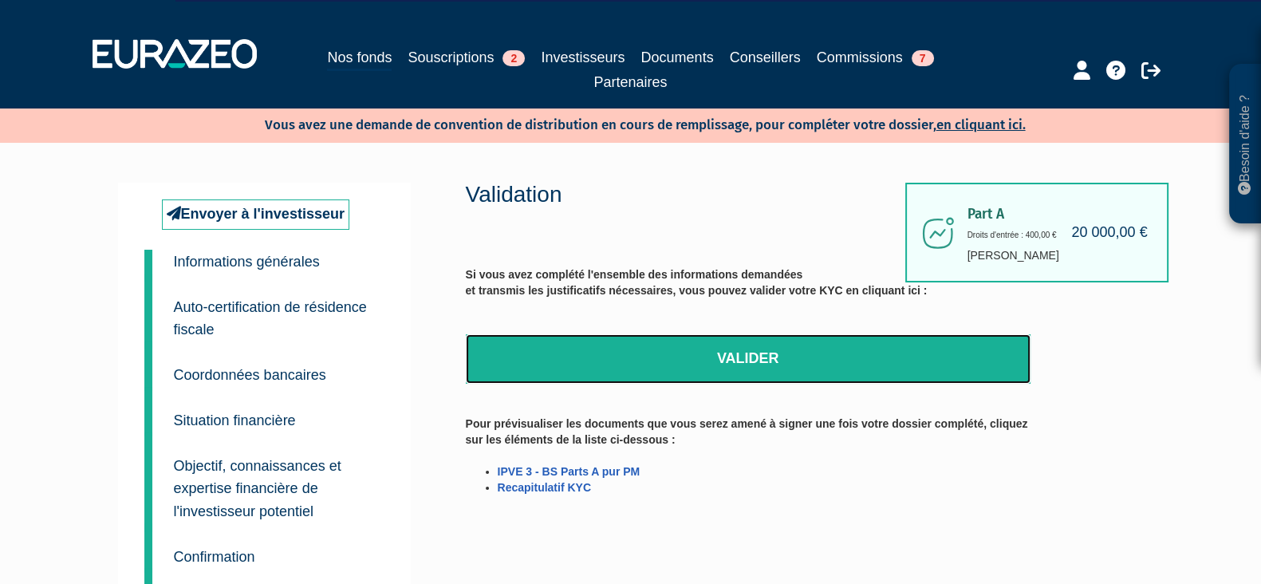
click at [816, 357] on link "Valider" at bounding box center [748, 358] width 565 height 49
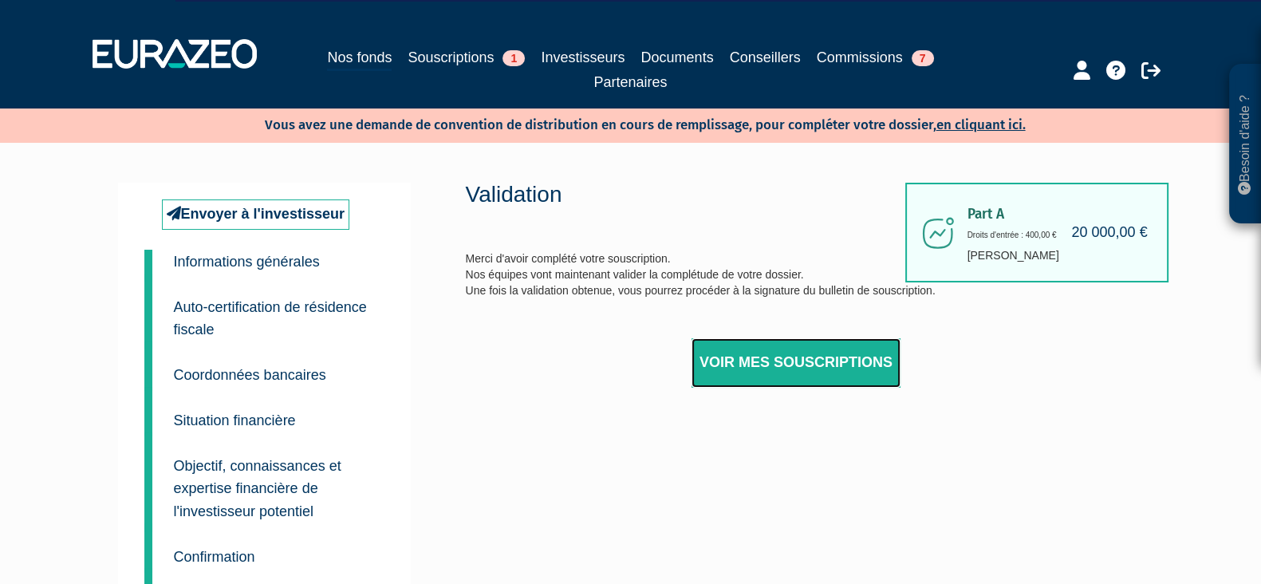
click at [795, 345] on link "Voir mes souscriptions" at bounding box center [796, 362] width 209 height 49
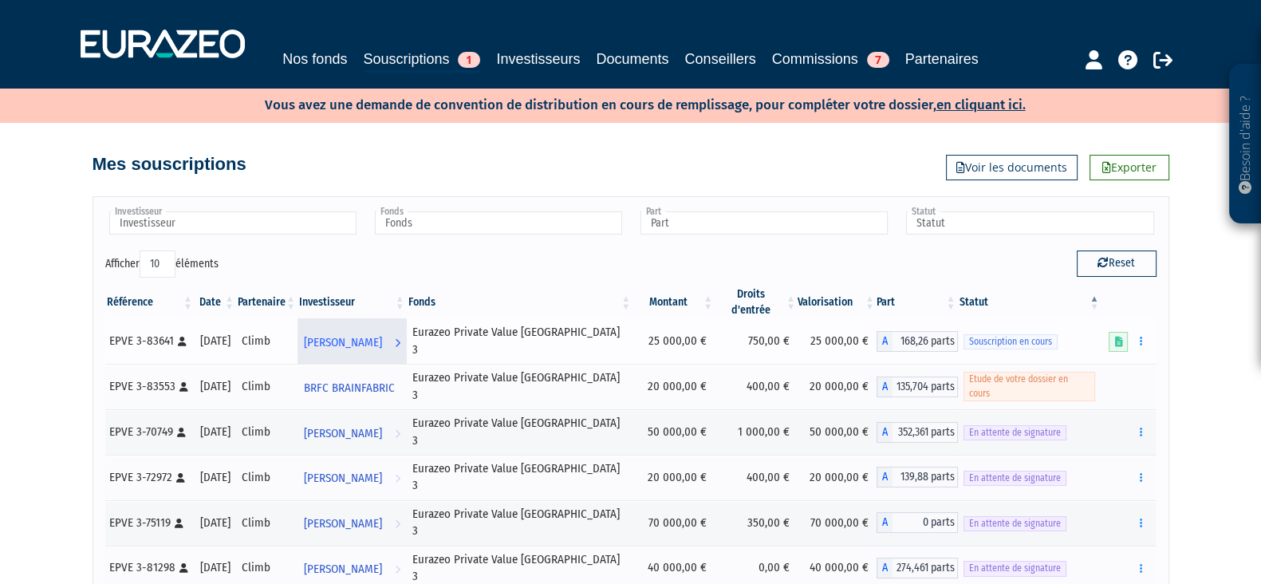
click at [382, 329] on span "[PERSON_NAME]" at bounding box center [343, 343] width 78 height 30
click at [1114, 337] on icon at bounding box center [1118, 342] width 8 height 10
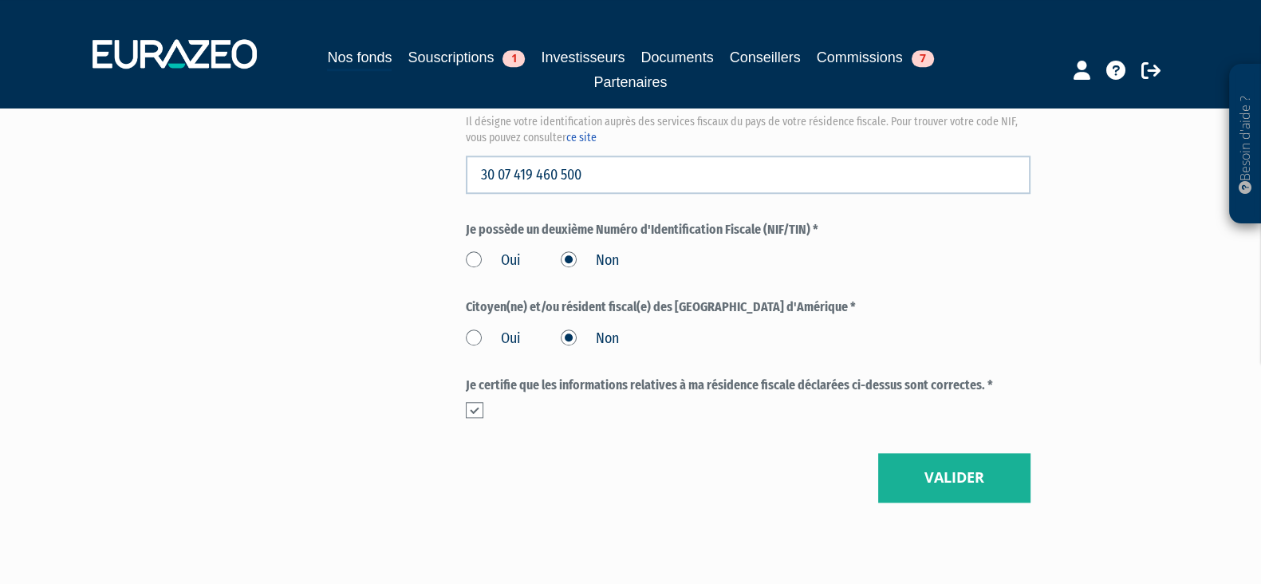
scroll to position [1943, 0]
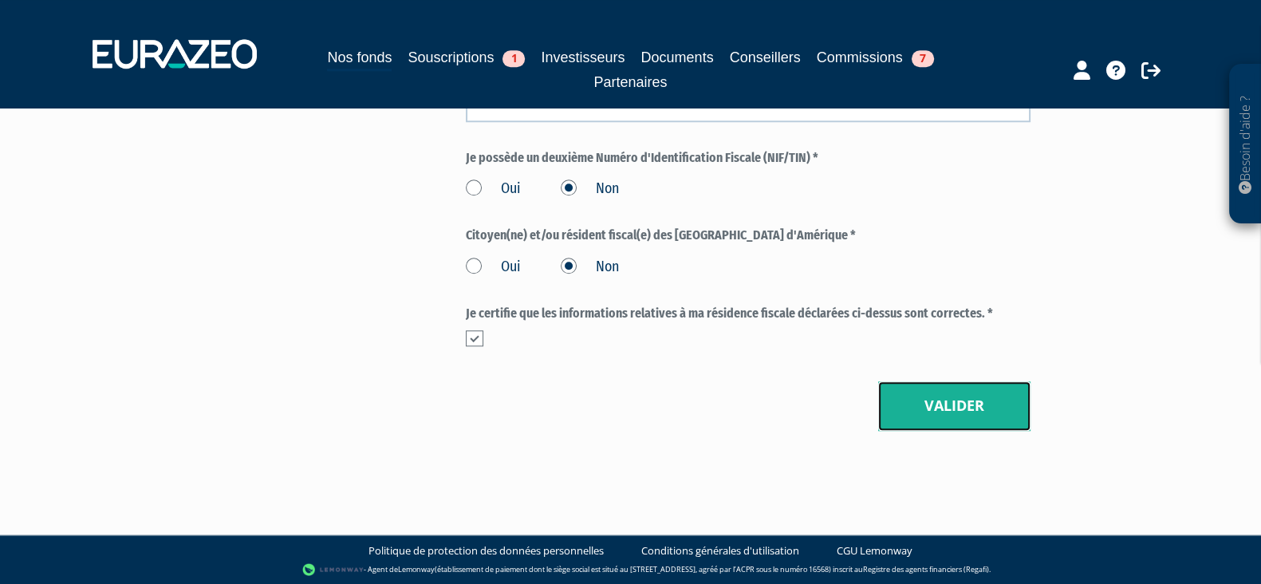
click at [1010, 396] on button "Valider" at bounding box center [954, 405] width 152 height 49
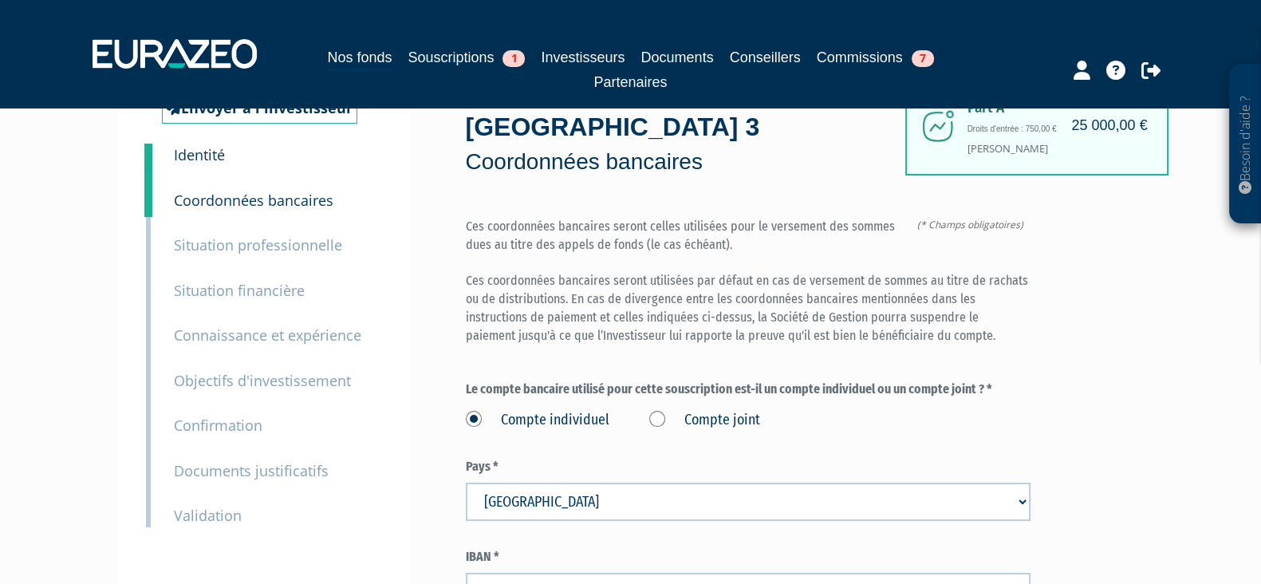
scroll to position [454, 0]
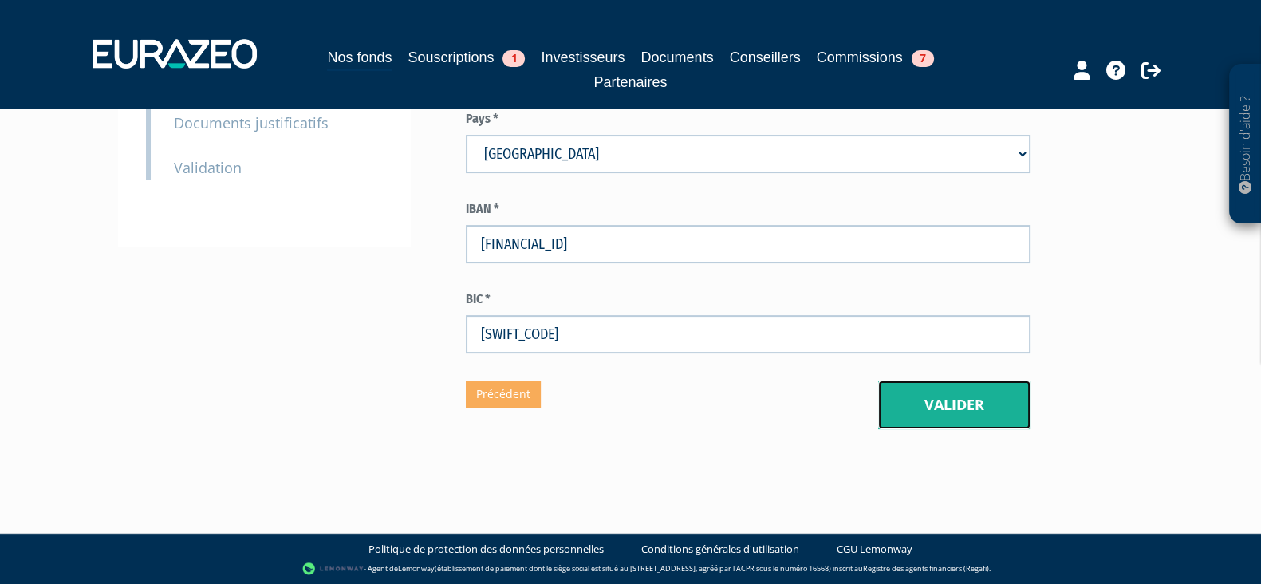
click at [1003, 392] on button "Valider" at bounding box center [954, 405] width 152 height 49
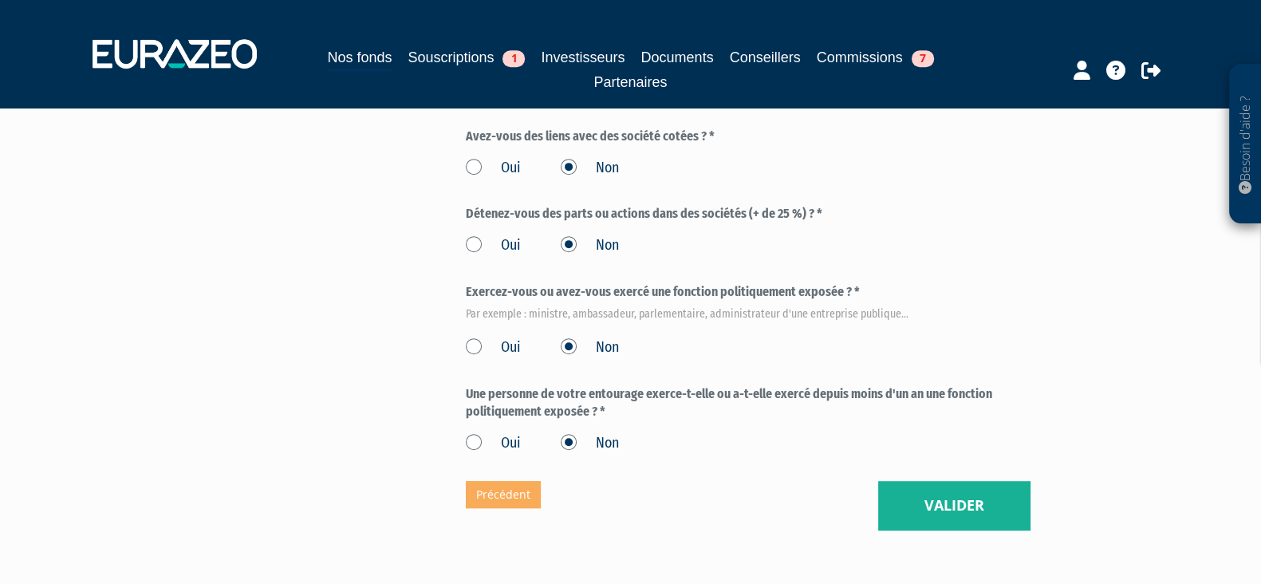
scroll to position [1061, 0]
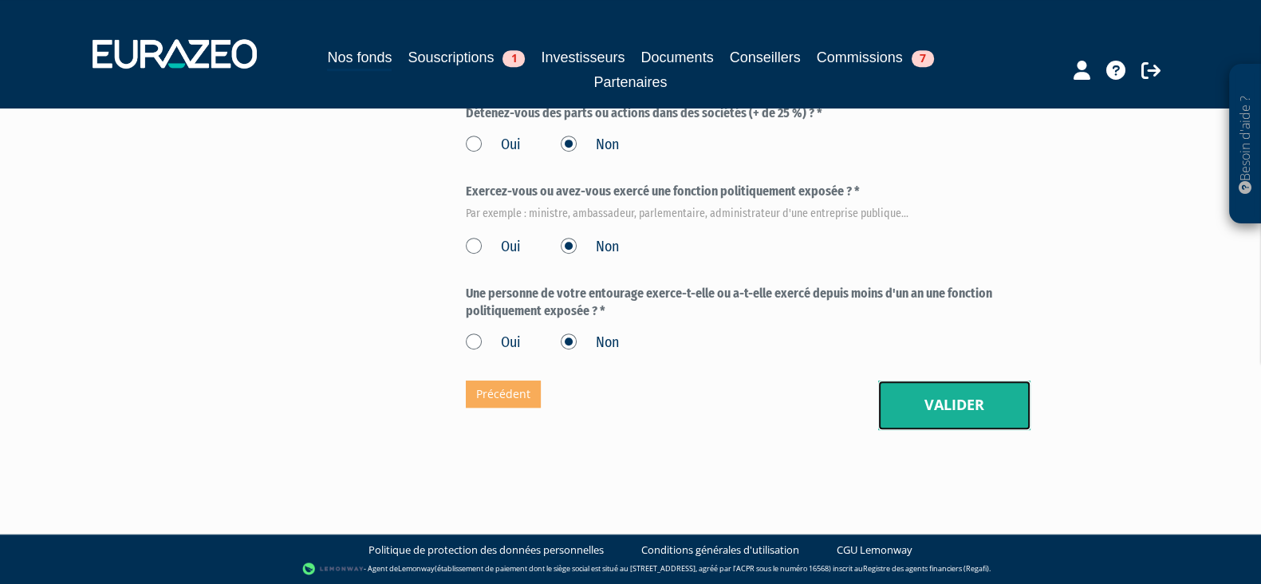
click at [945, 381] on button "Valider" at bounding box center [954, 405] width 152 height 49
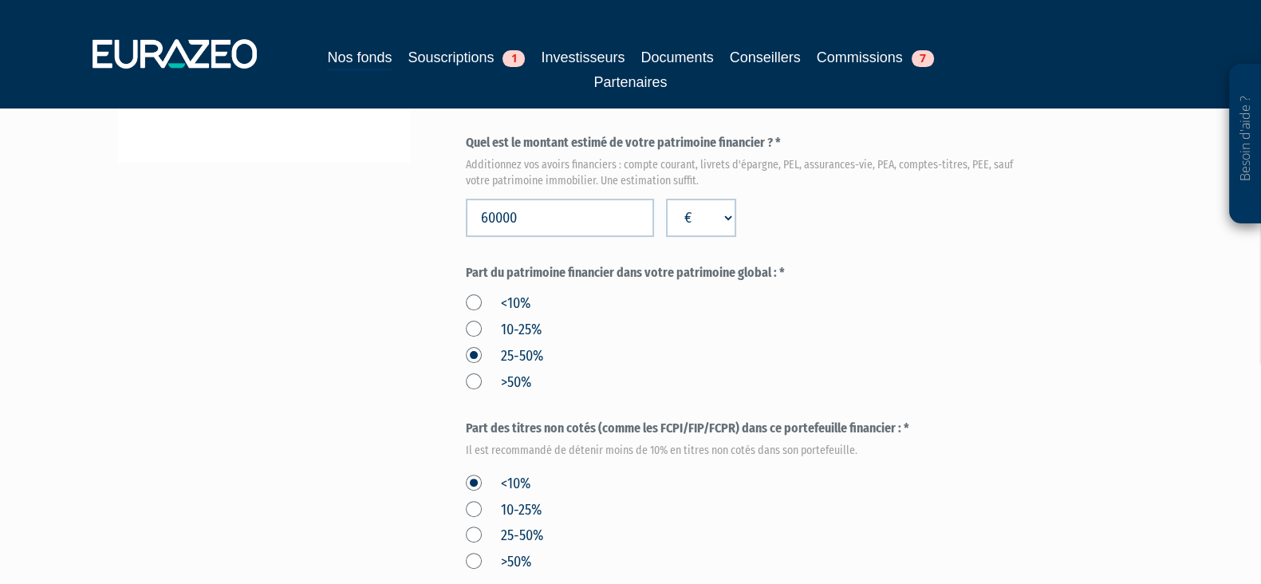
scroll to position [1136, 0]
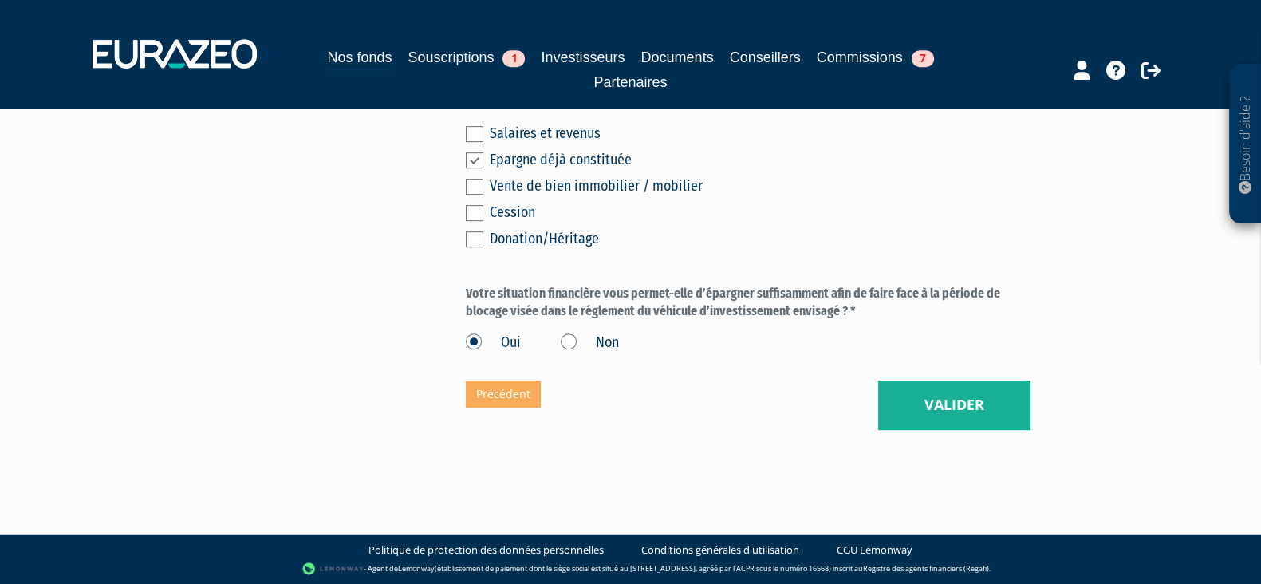
click at [937, 391] on button "Valider" at bounding box center [954, 405] width 152 height 49
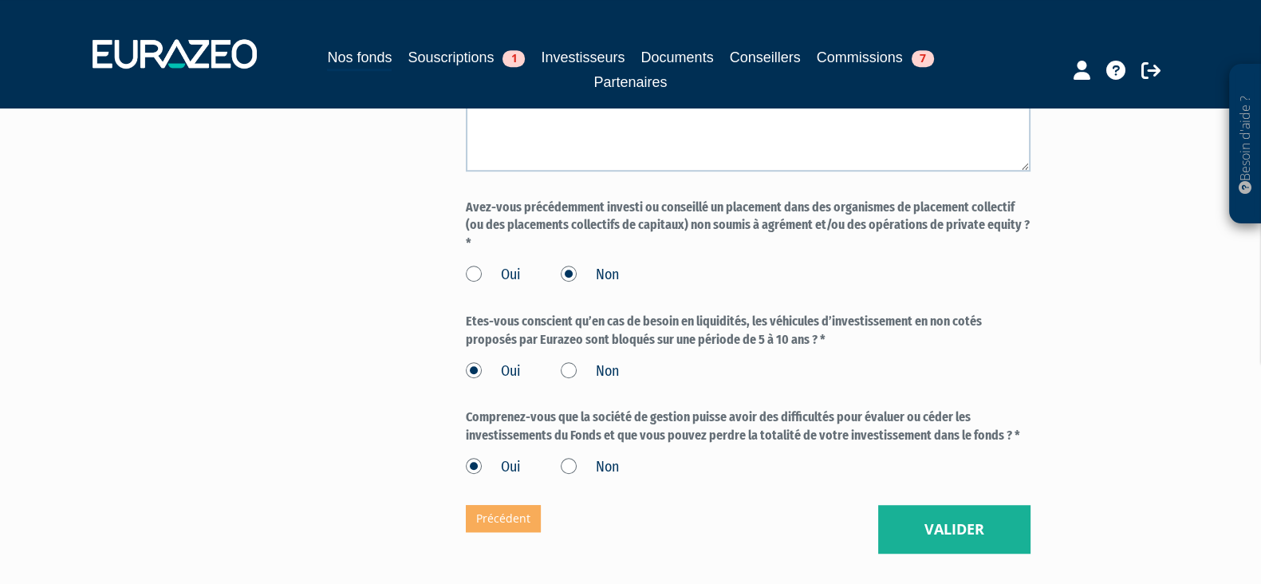
scroll to position [1543, 0]
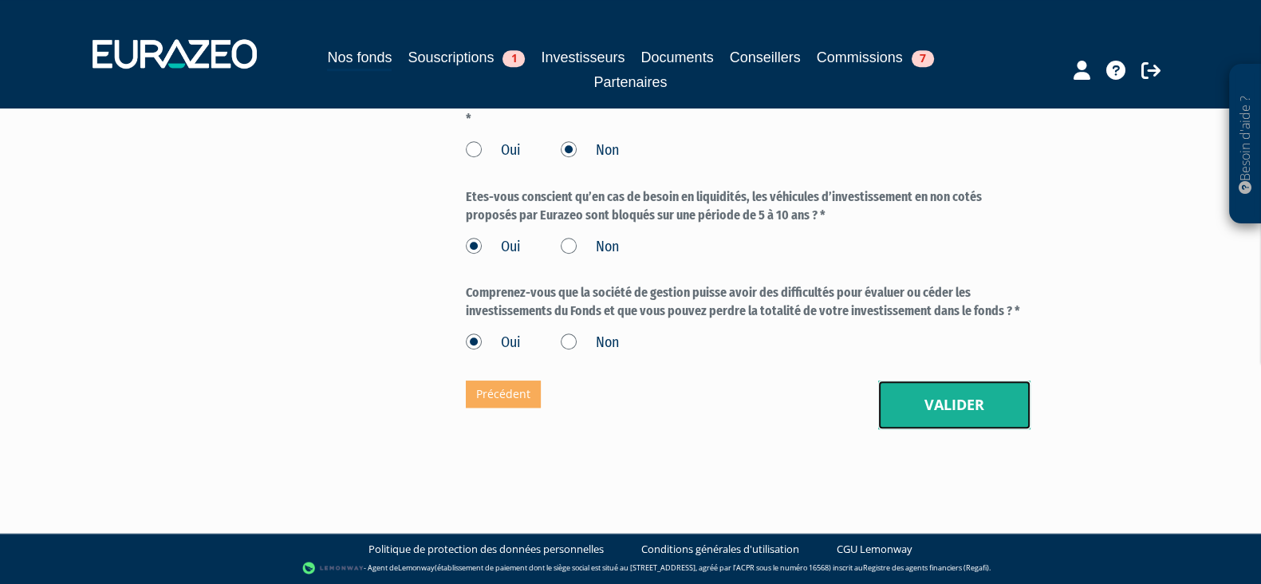
click at [945, 393] on button "Valider" at bounding box center [954, 405] width 152 height 49
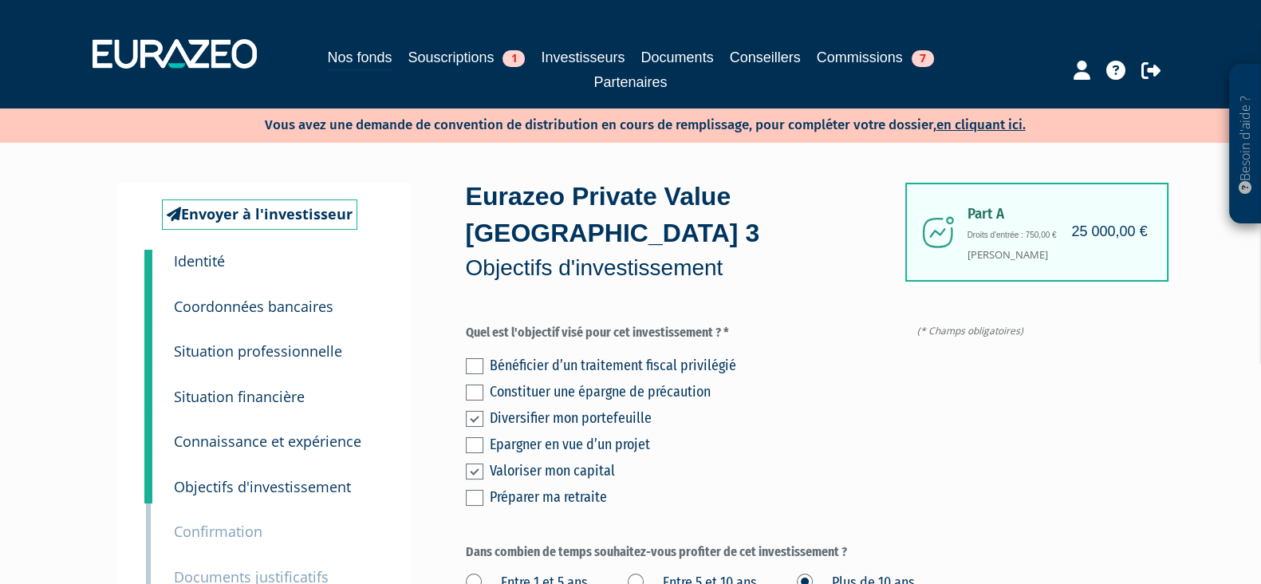
scroll to position [588, 0]
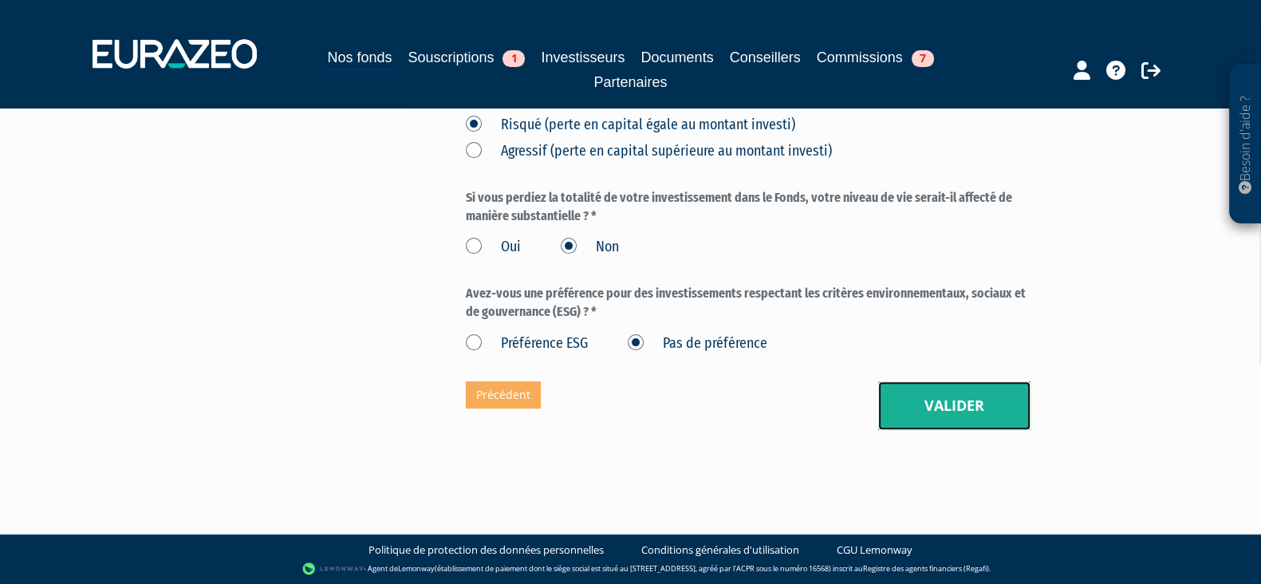
click at [933, 418] on button "Valider" at bounding box center [954, 405] width 152 height 49
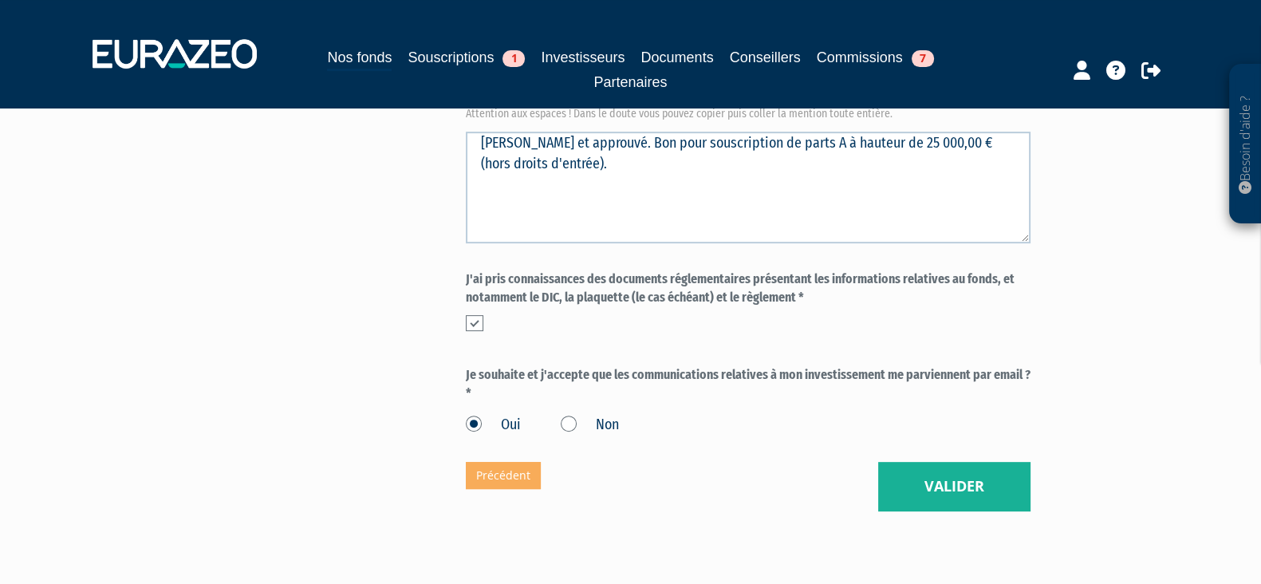
scroll to position [834, 0]
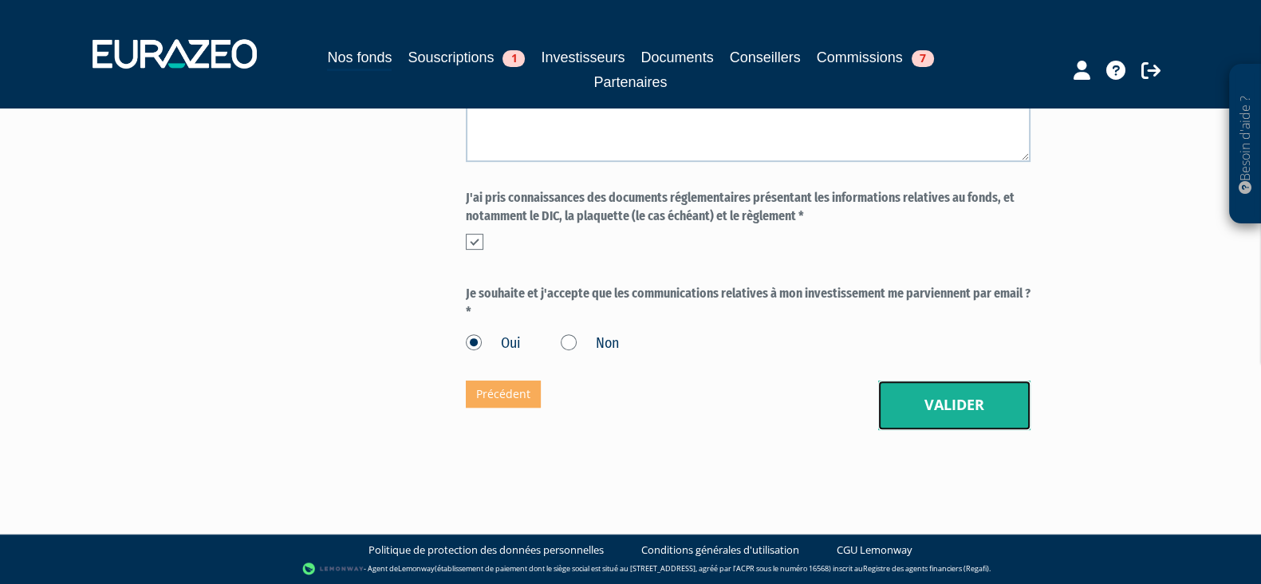
click at [949, 390] on button "Valider" at bounding box center [954, 405] width 152 height 49
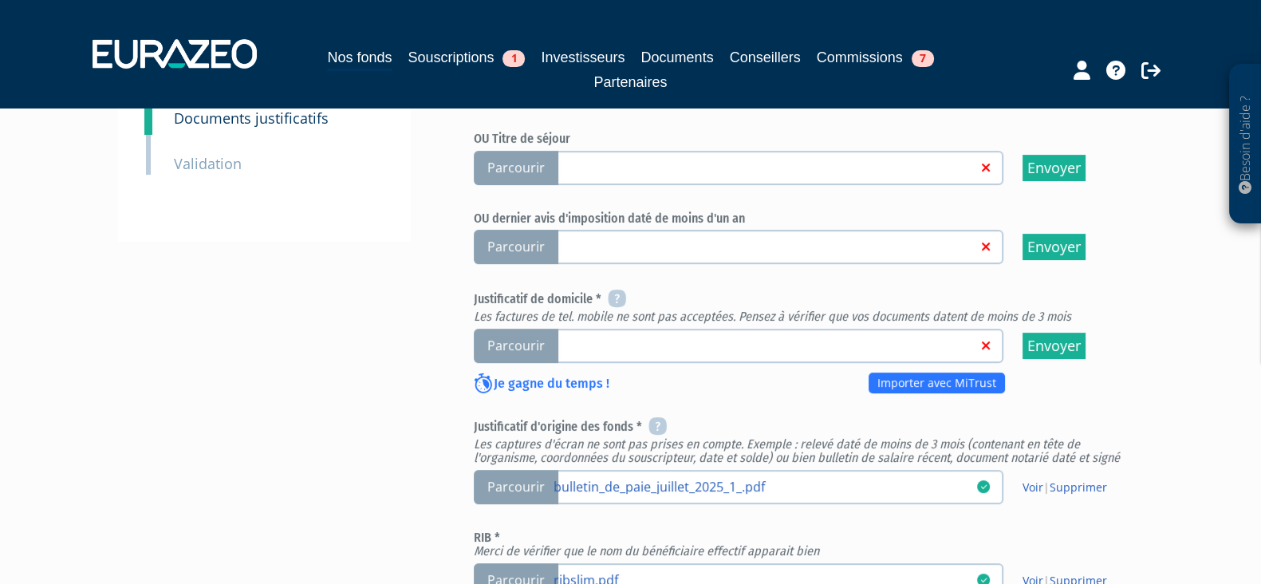
scroll to position [598, 0]
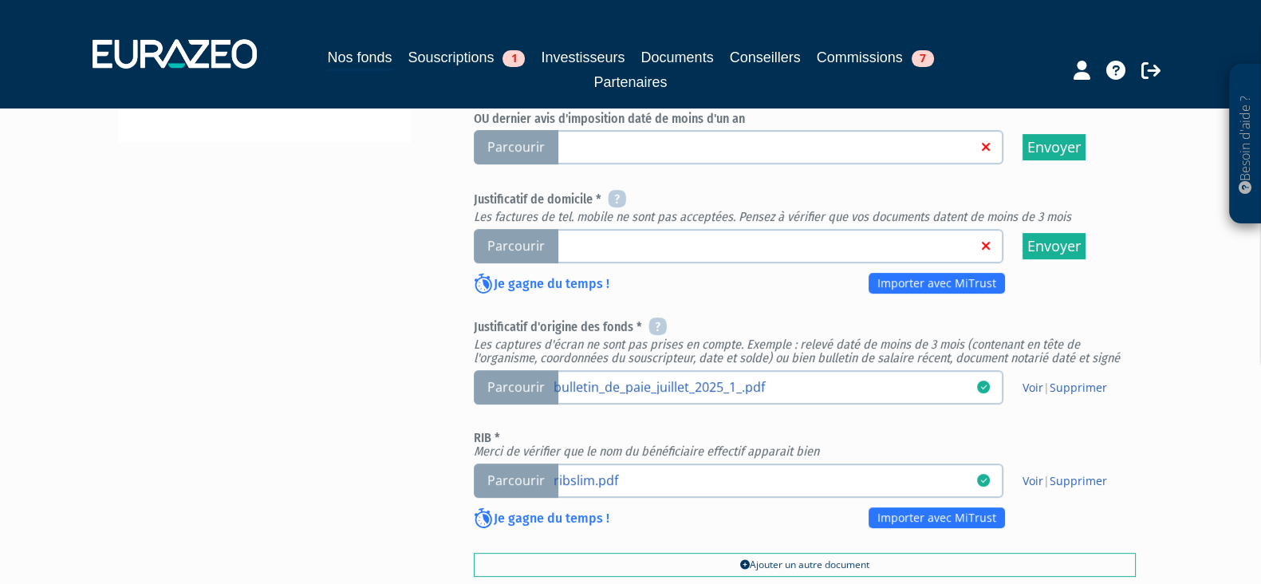
click at [511, 239] on span "Parcourir" at bounding box center [516, 246] width 85 height 34
click at [0, 0] on input "Parcourir" at bounding box center [0, 0] width 0 height 0
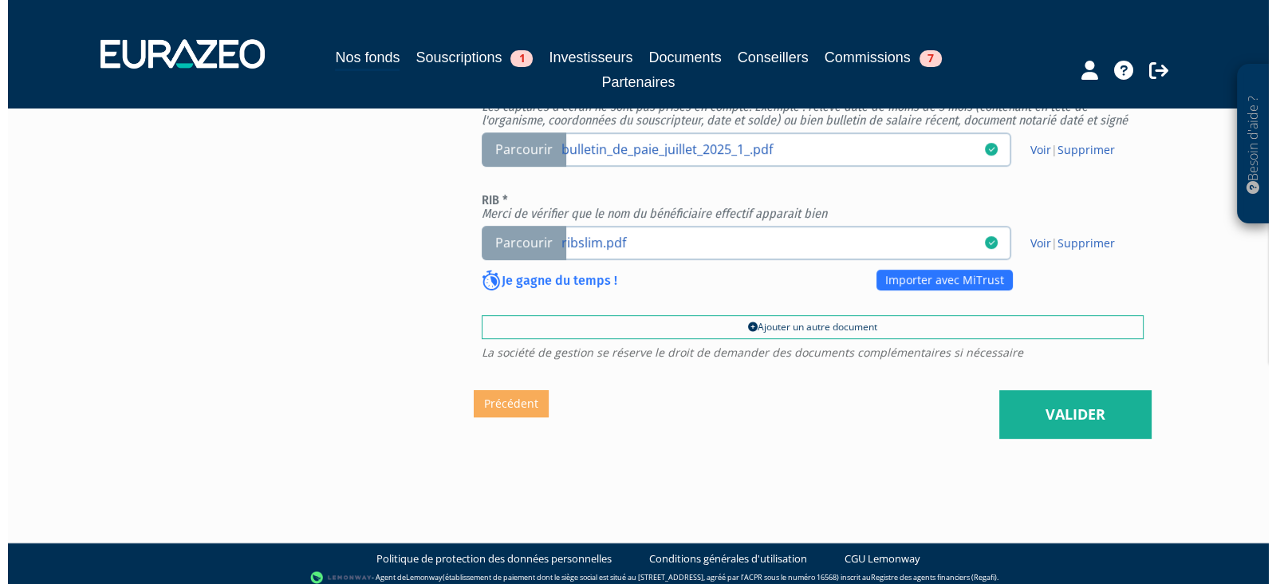
scroll to position [841, 0]
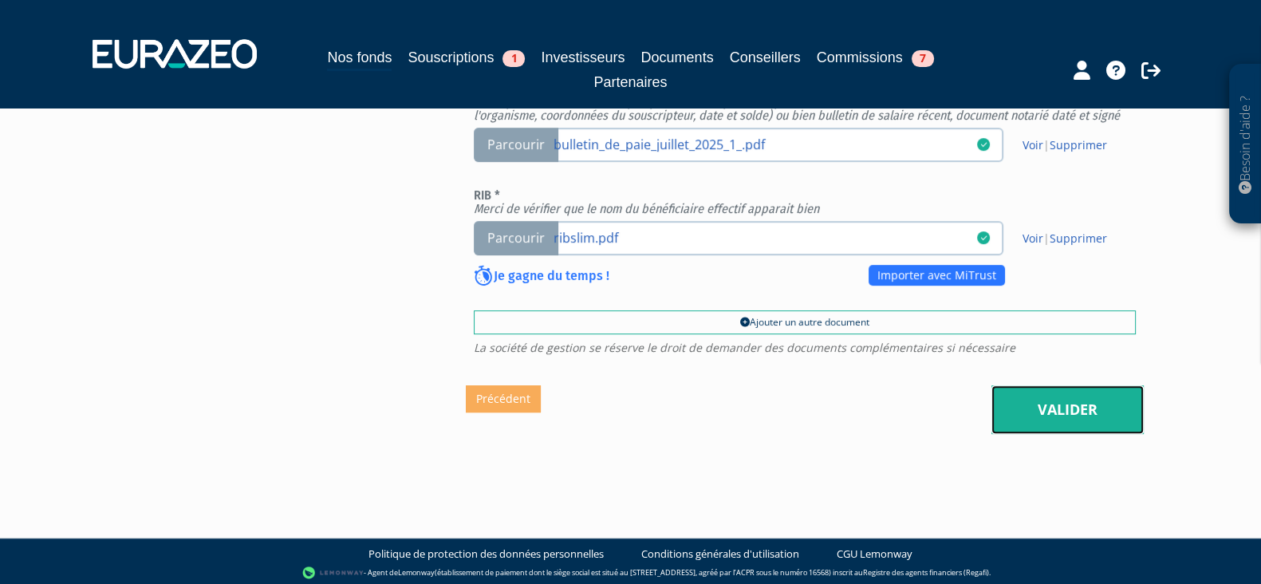
click at [1113, 420] on link "Valider" at bounding box center [1068, 409] width 152 height 49
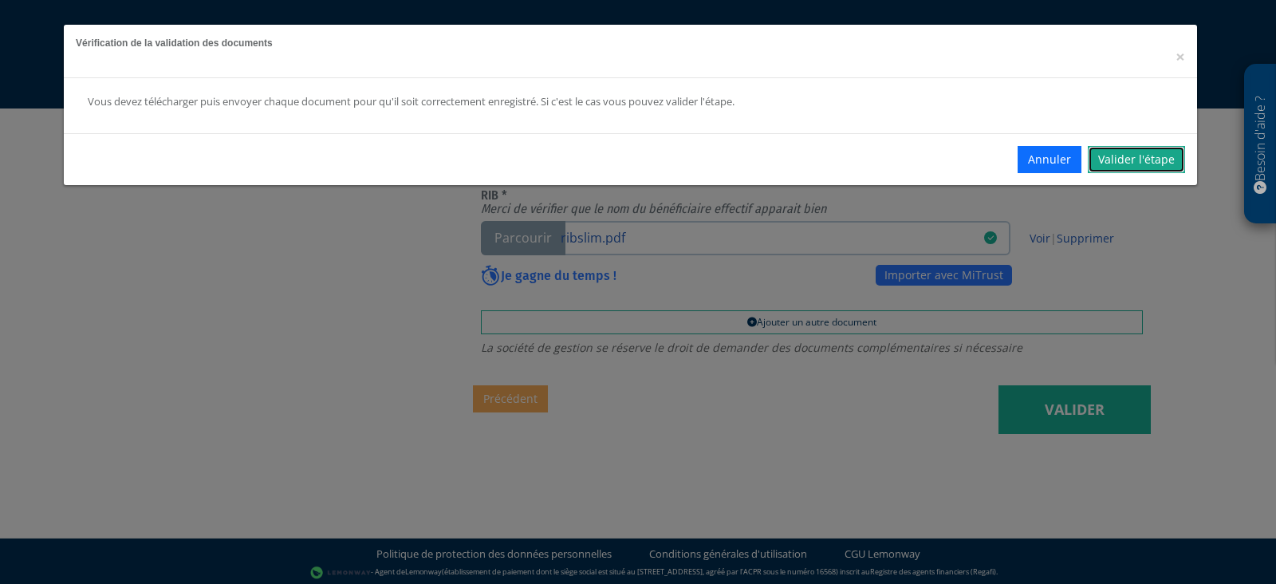
click at [1152, 156] on link "Valider l'étape" at bounding box center [1136, 159] width 97 height 27
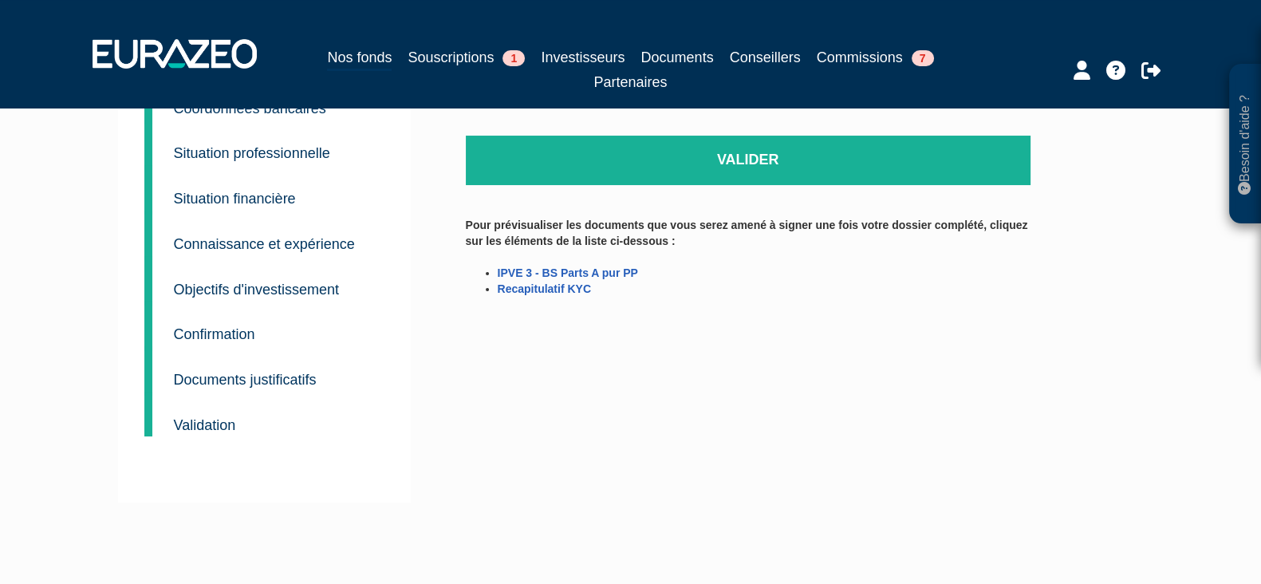
scroll to position [199, 0]
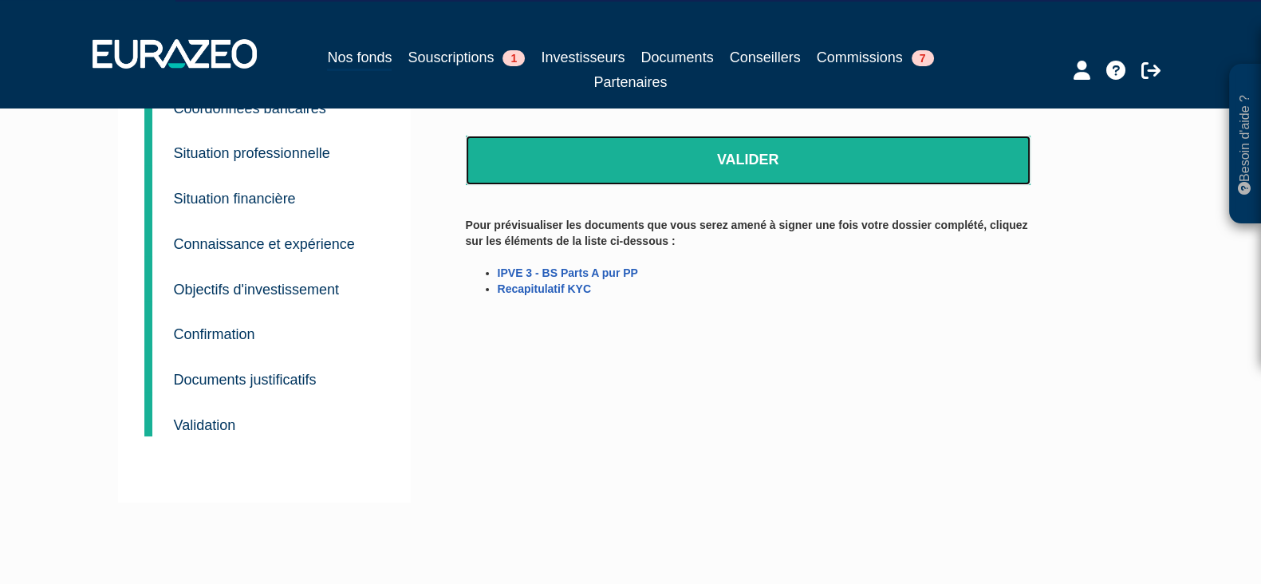
click at [762, 172] on link "Valider" at bounding box center [748, 160] width 565 height 49
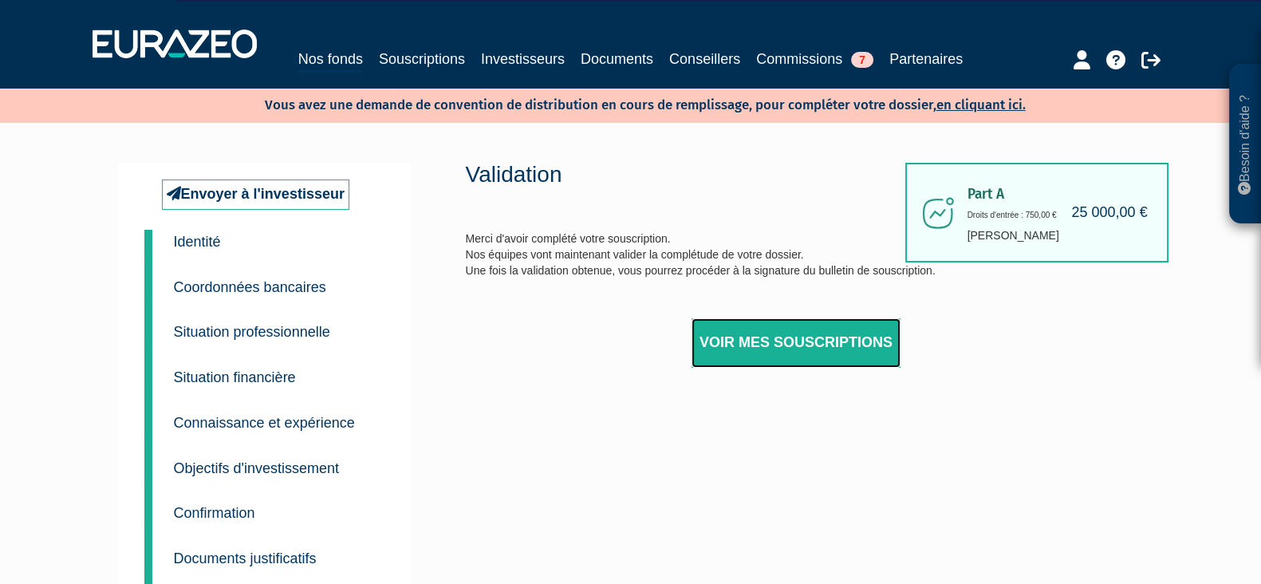
click at [770, 358] on link "Voir mes souscriptions" at bounding box center [796, 342] width 209 height 49
